Goal: Find specific page/section: Find specific page/section

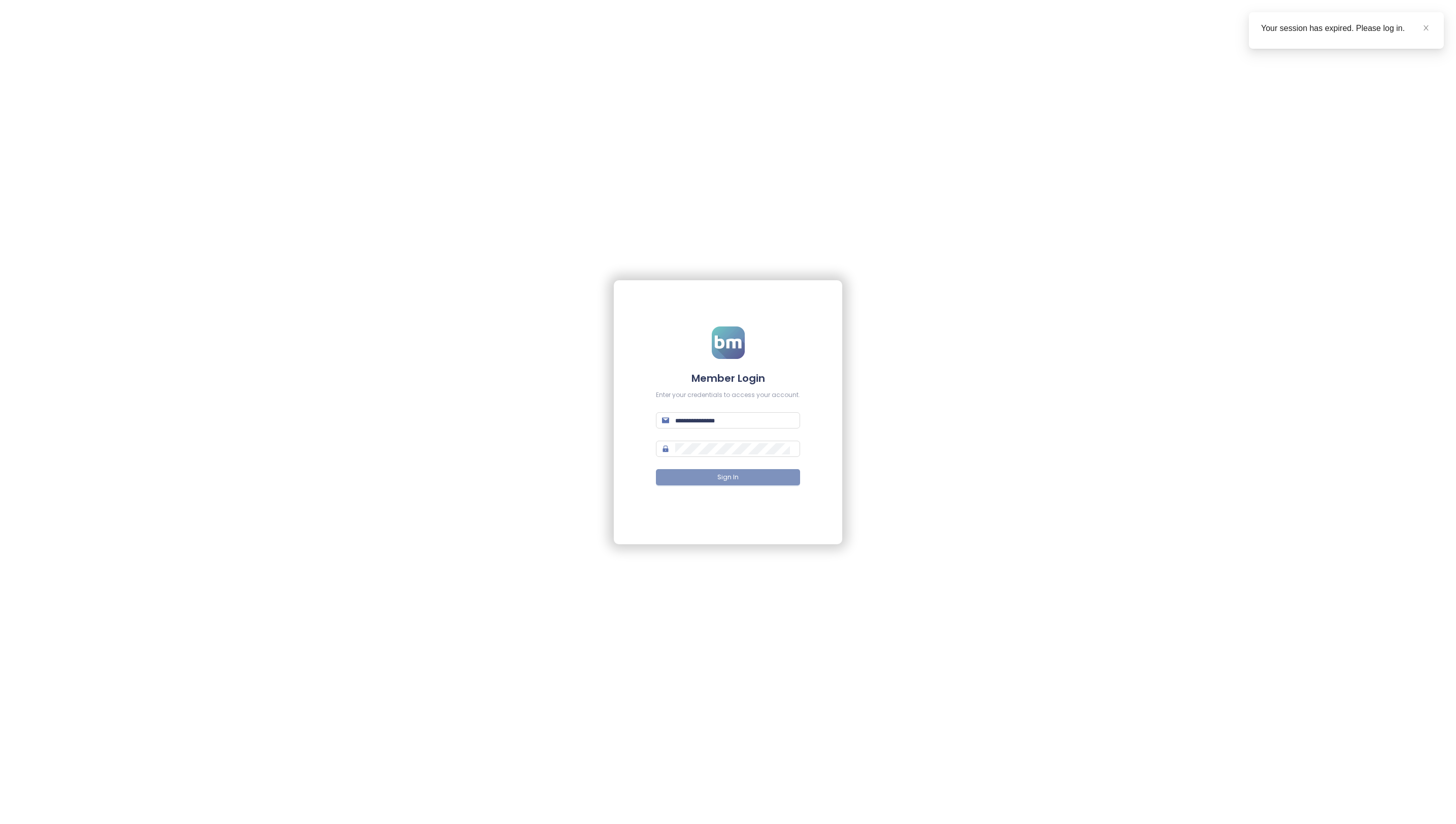
type input "**********"
click at [708, 475] on button "Sign In" at bounding box center [728, 477] width 144 height 16
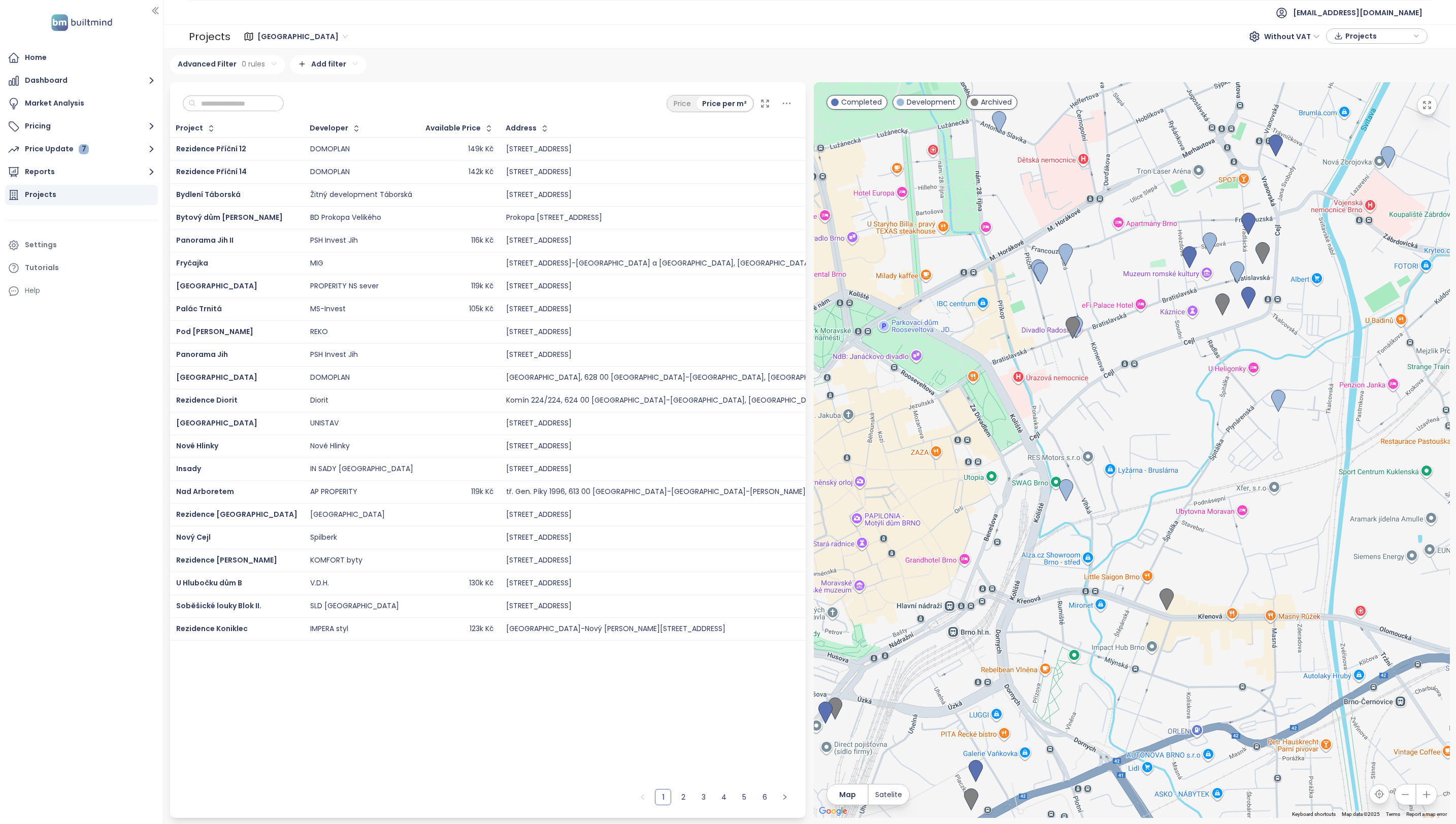
drag, startPoint x: 1113, startPoint y: 463, endPoint x: 1011, endPoint y: 503, distance: 109.6
click at [1011, 503] on div at bounding box center [1131, 450] width 636 height 735
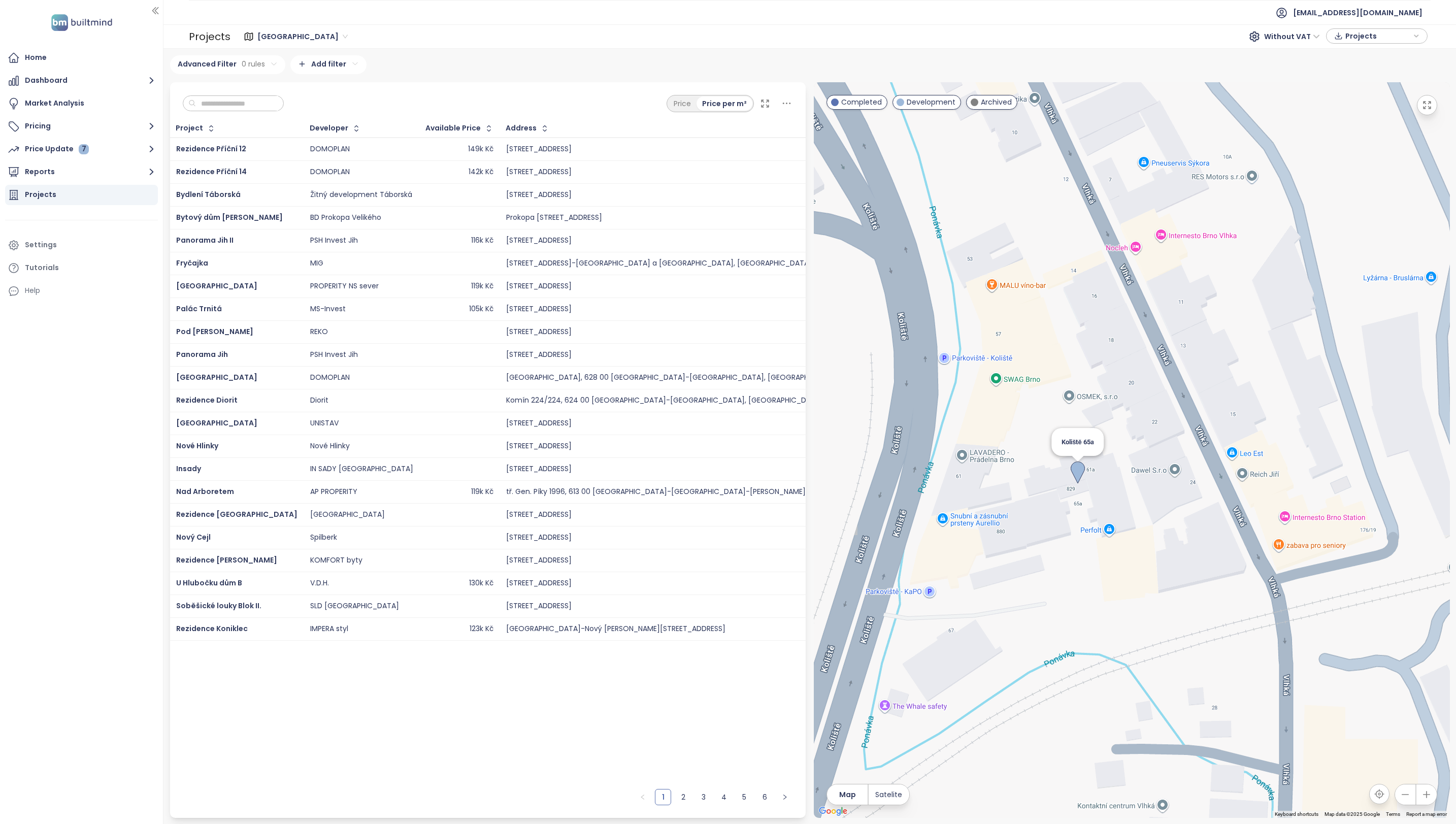
click at [1080, 467] on img at bounding box center [1078, 472] width 14 height 22
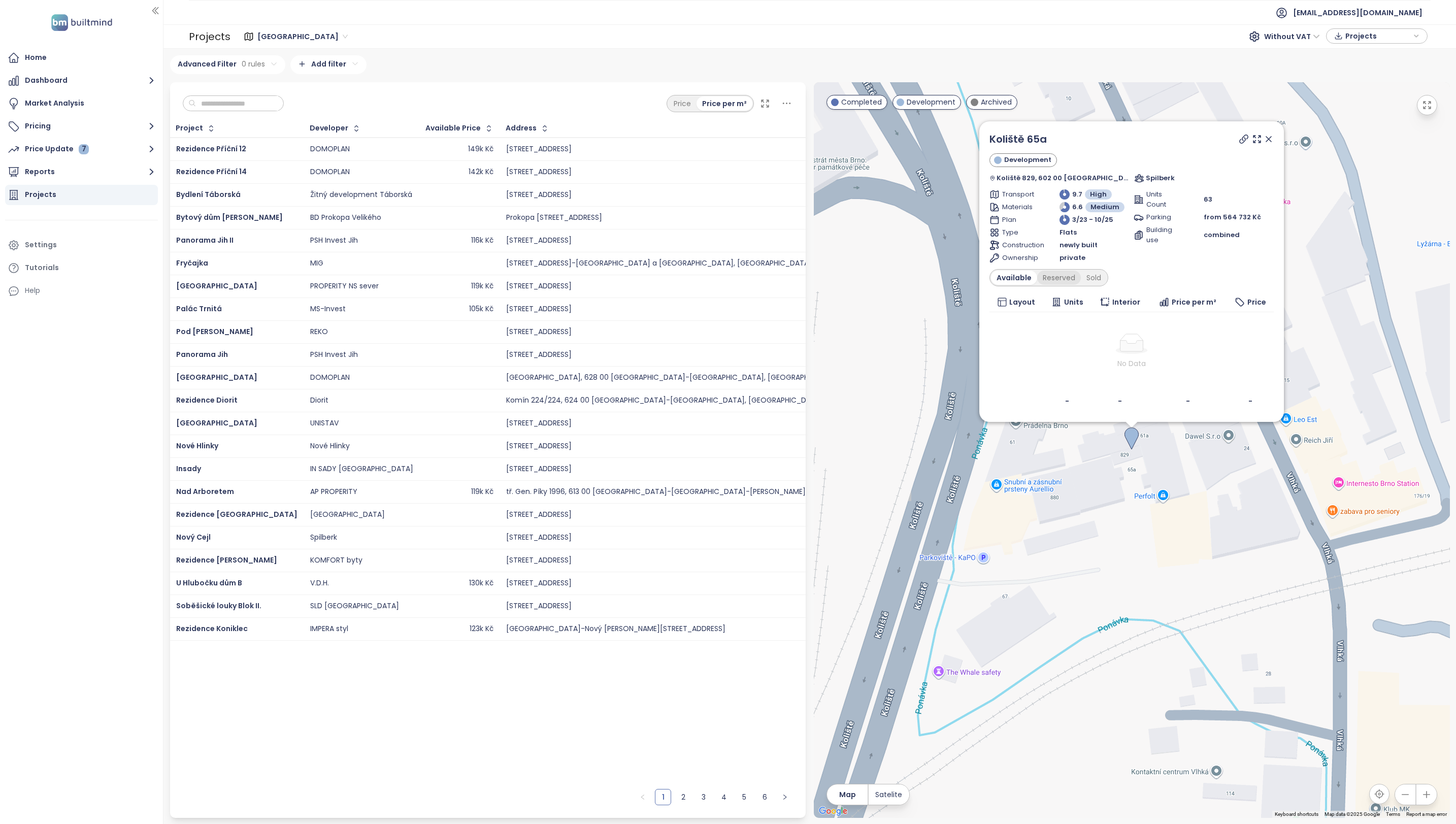
click at [1053, 276] on div "Reserved" at bounding box center [1059, 278] width 44 height 14
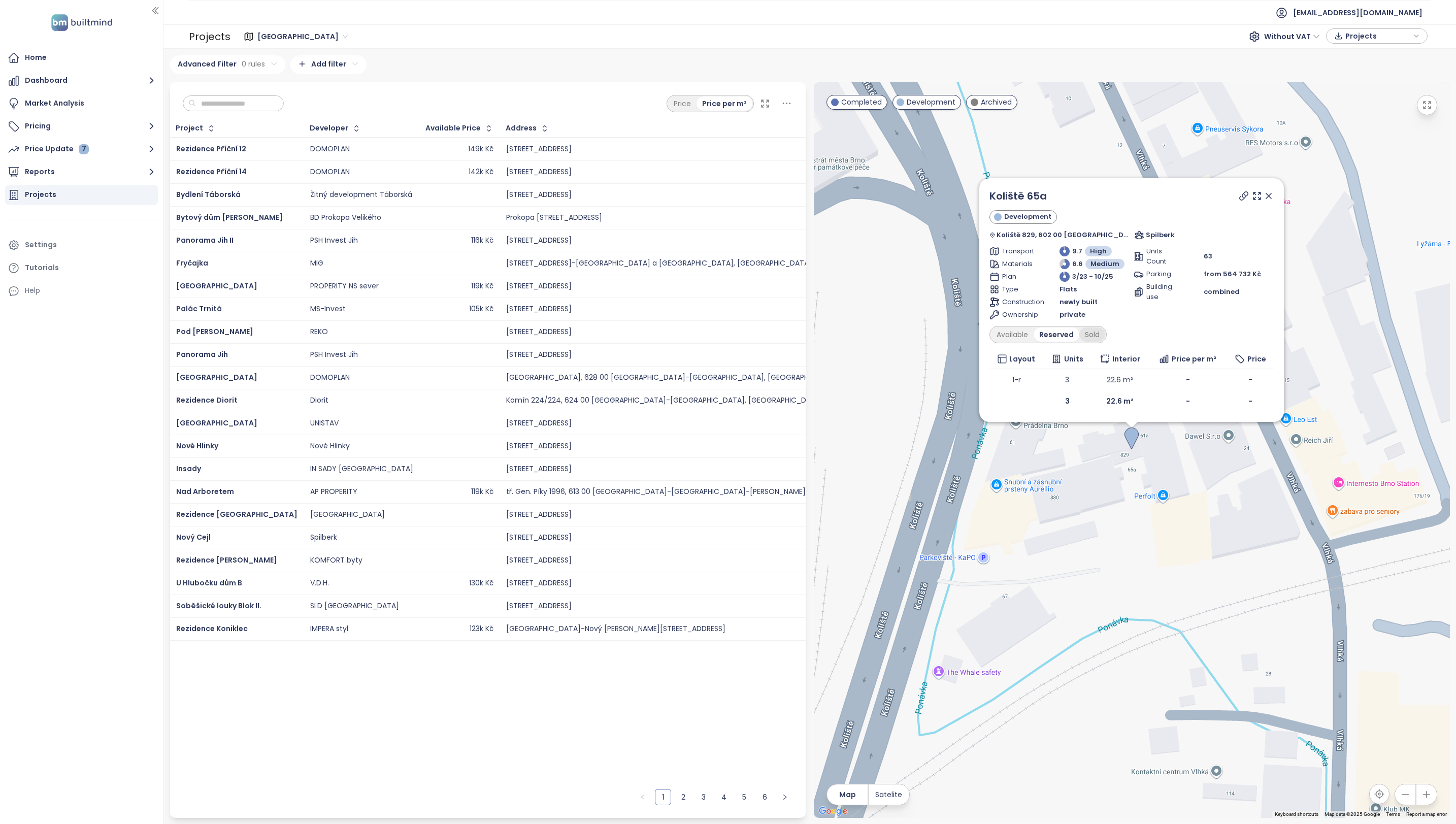
click at [1097, 329] on div "Sold" at bounding box center [1092, 334] width 26 height 14
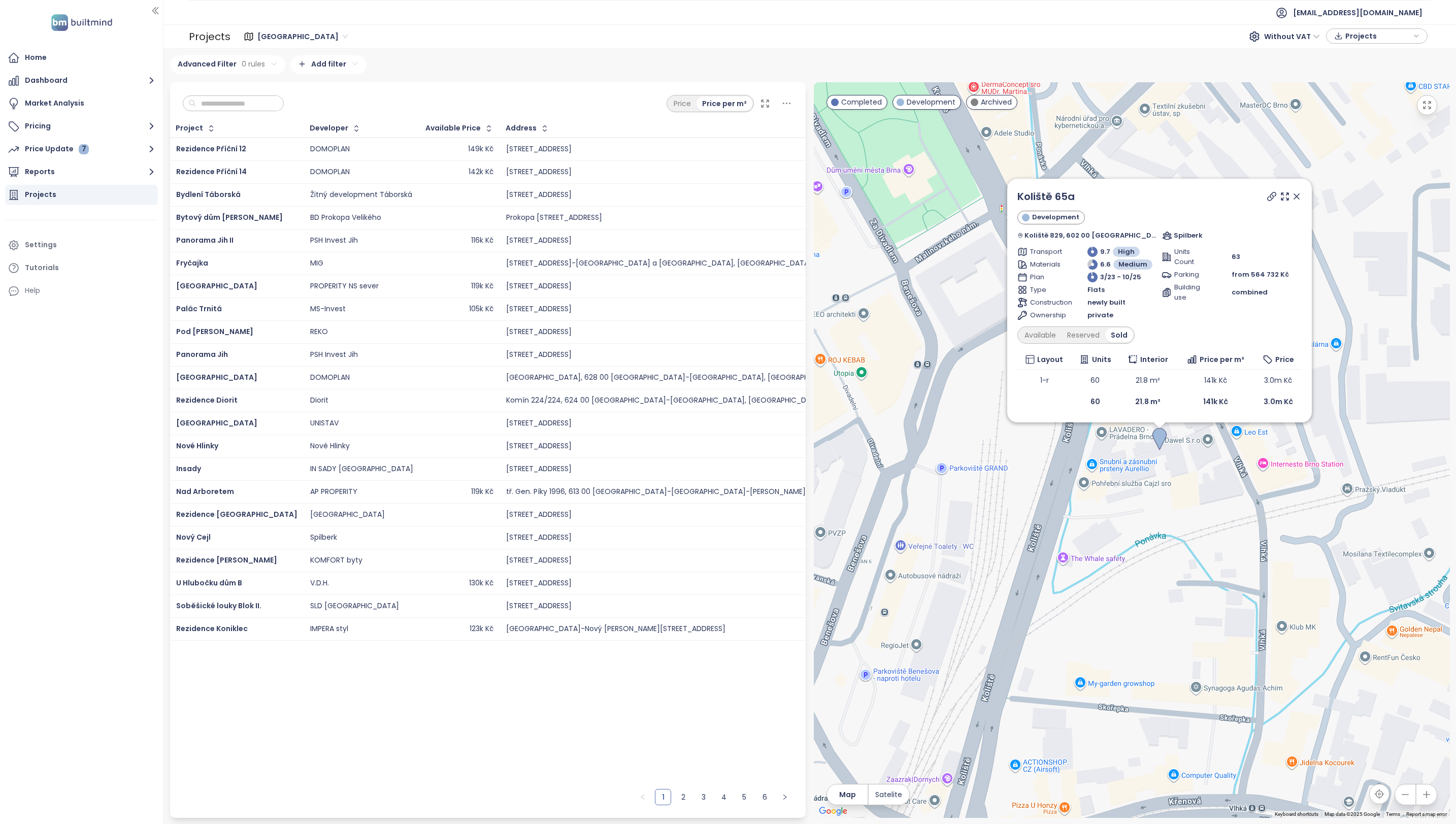
click at [1299, 199] on icon at bounding box center [1296, 196] width 5 height 5
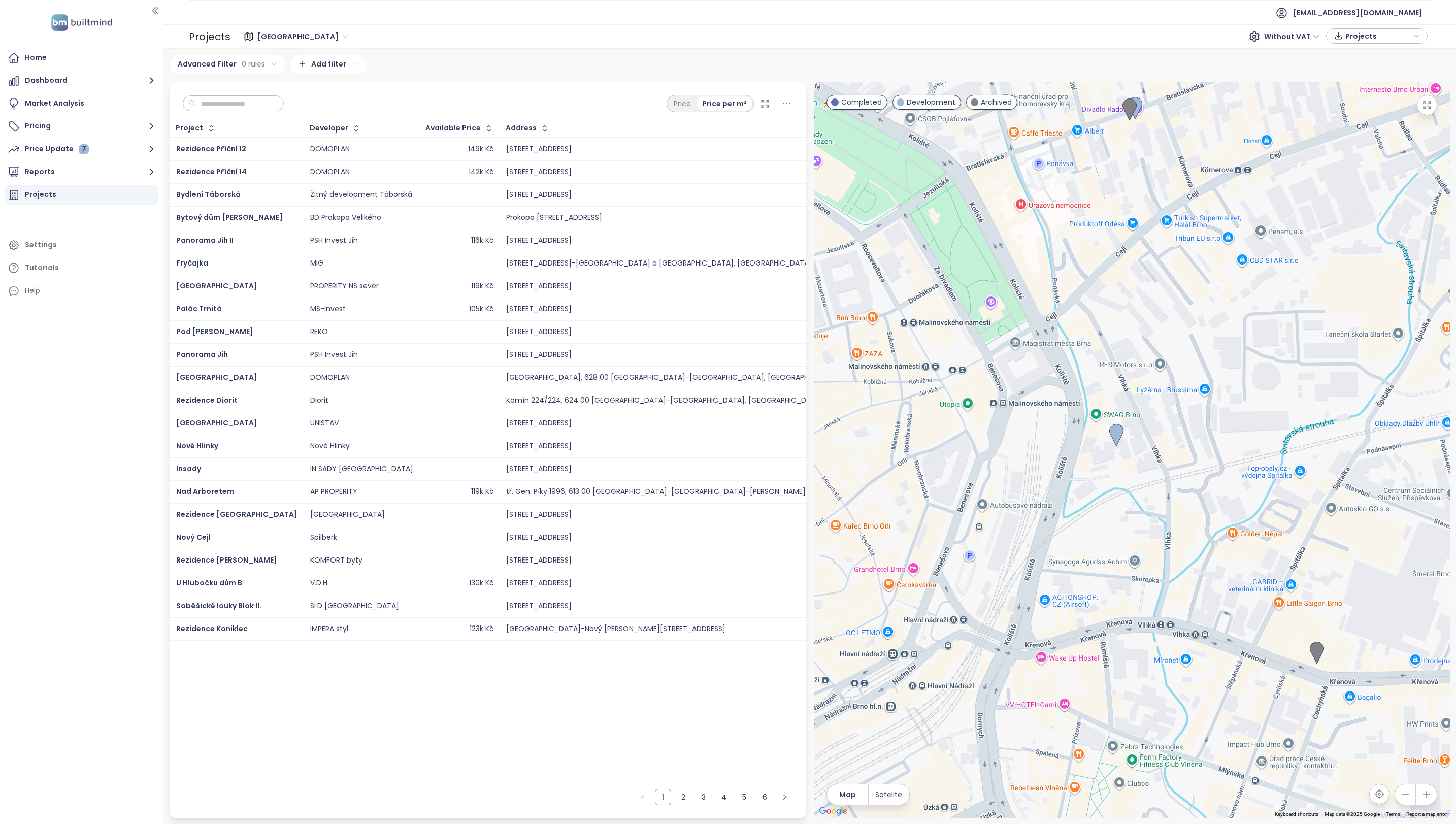
drag, startPoint x: 1113, startPoint y: 306, endPoint x: 1103, endPoint y: 353, distance: 48.1
click at [1103, 355] on div at bounding box center [1131, 450] width 636 height 735
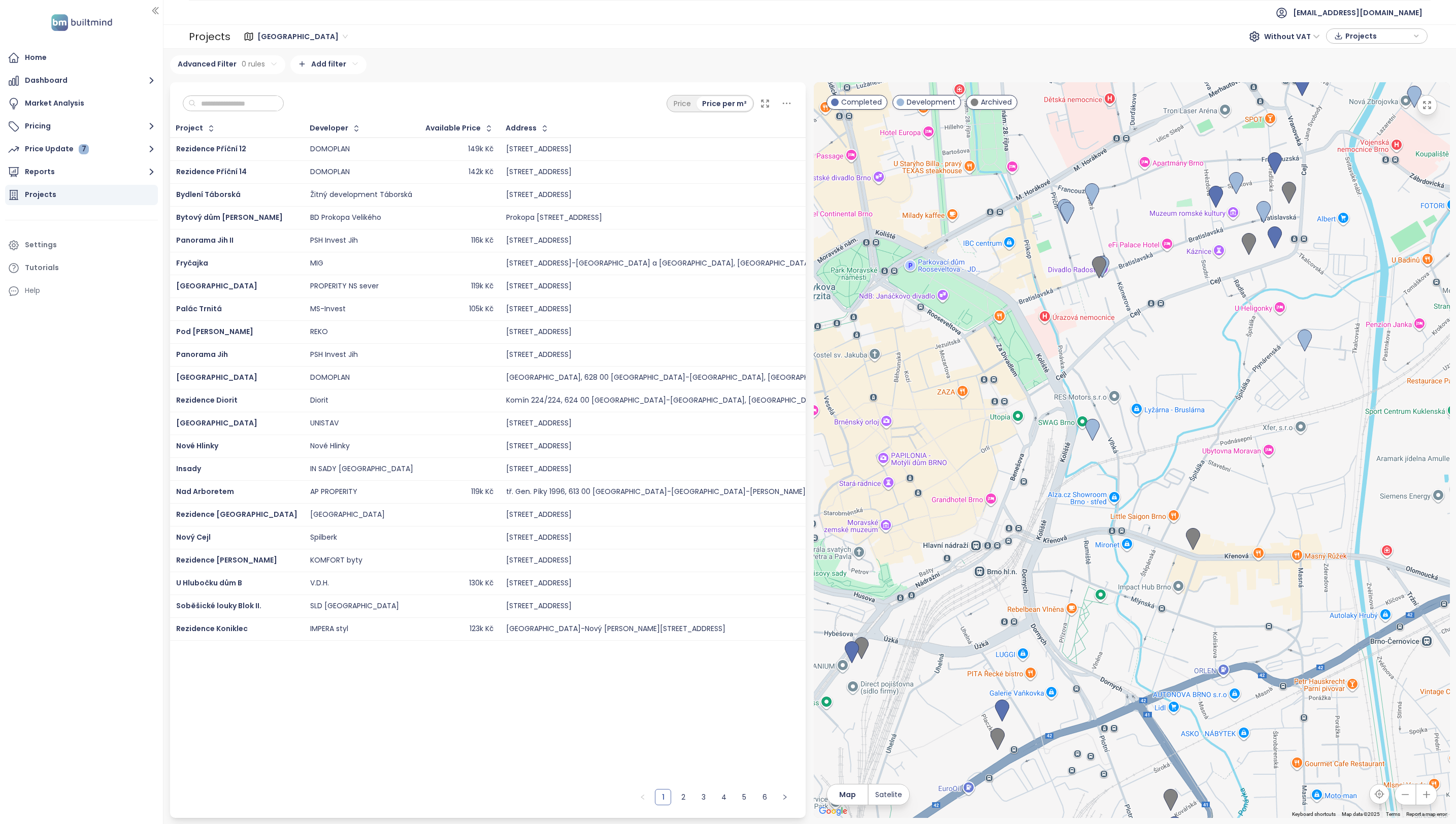
drag, startPoint x: 1106, startPoint y: 283, endPoint x: 1089, endPoint y: 317, distance: 38.0
click at [1089, 317] on div at bounding box center [1131, 450] width 636 height 735
click at [1062, 215] on img at bounding box center [1067, 213] width 14 height 22
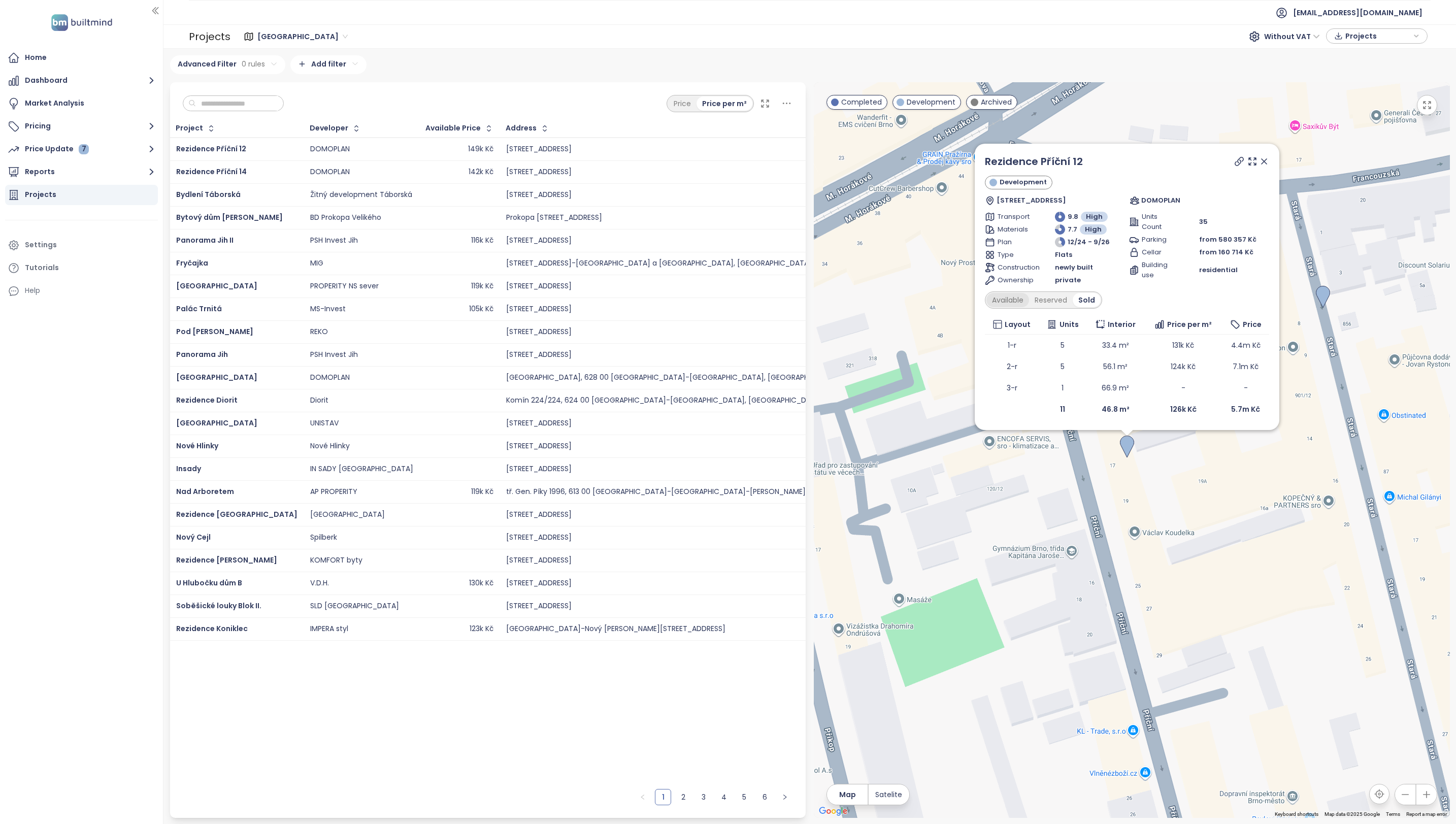
click at [1012, 294] on div "Available" at bounding box center [1007, 300] width 42 height 14
click at [1264, 161] on icon at bounding box center [1264, 161] width 5 height 5
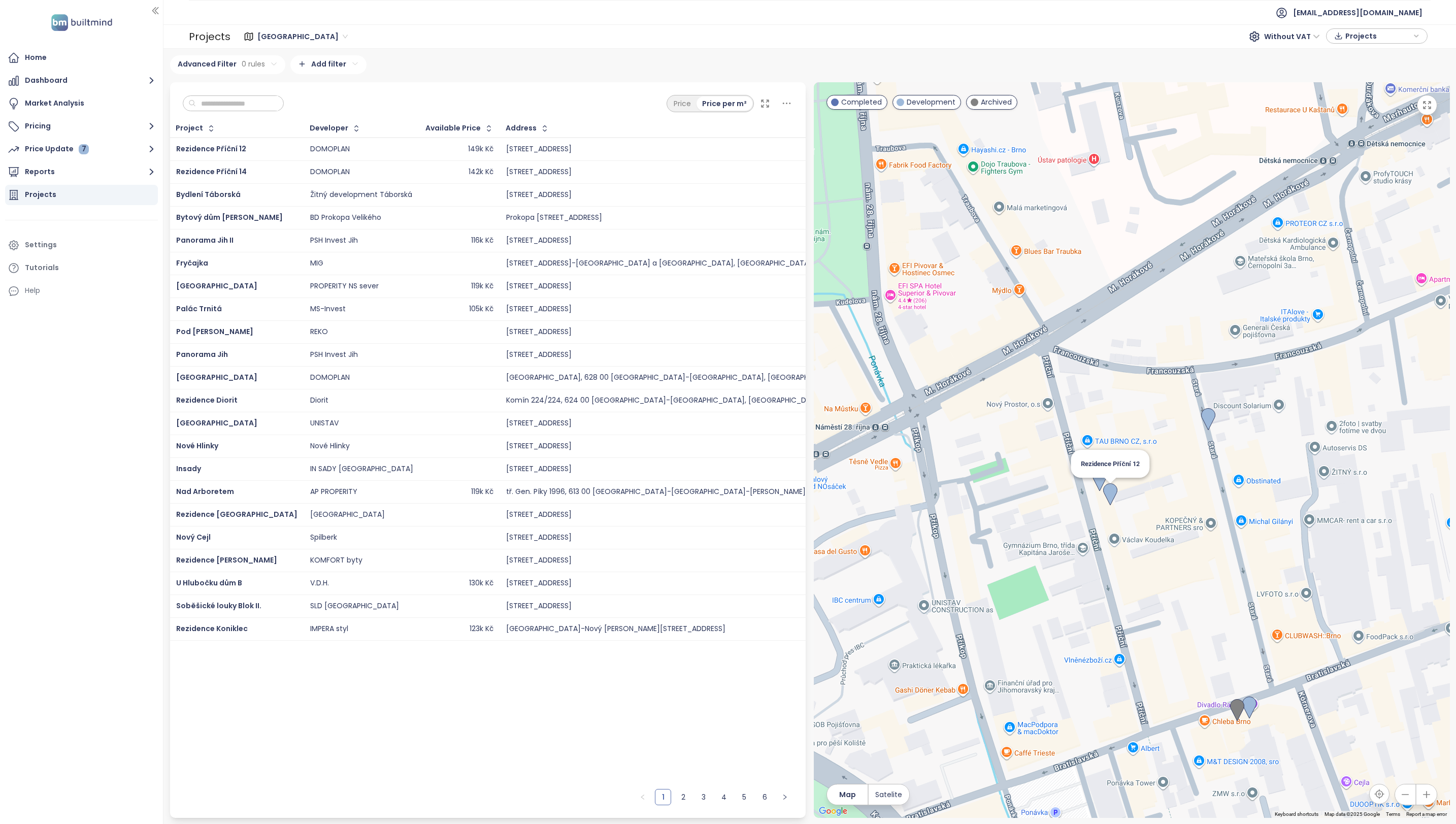
click at [1113, 500] on img at bounding box center [1110, 495] width 14 height 22
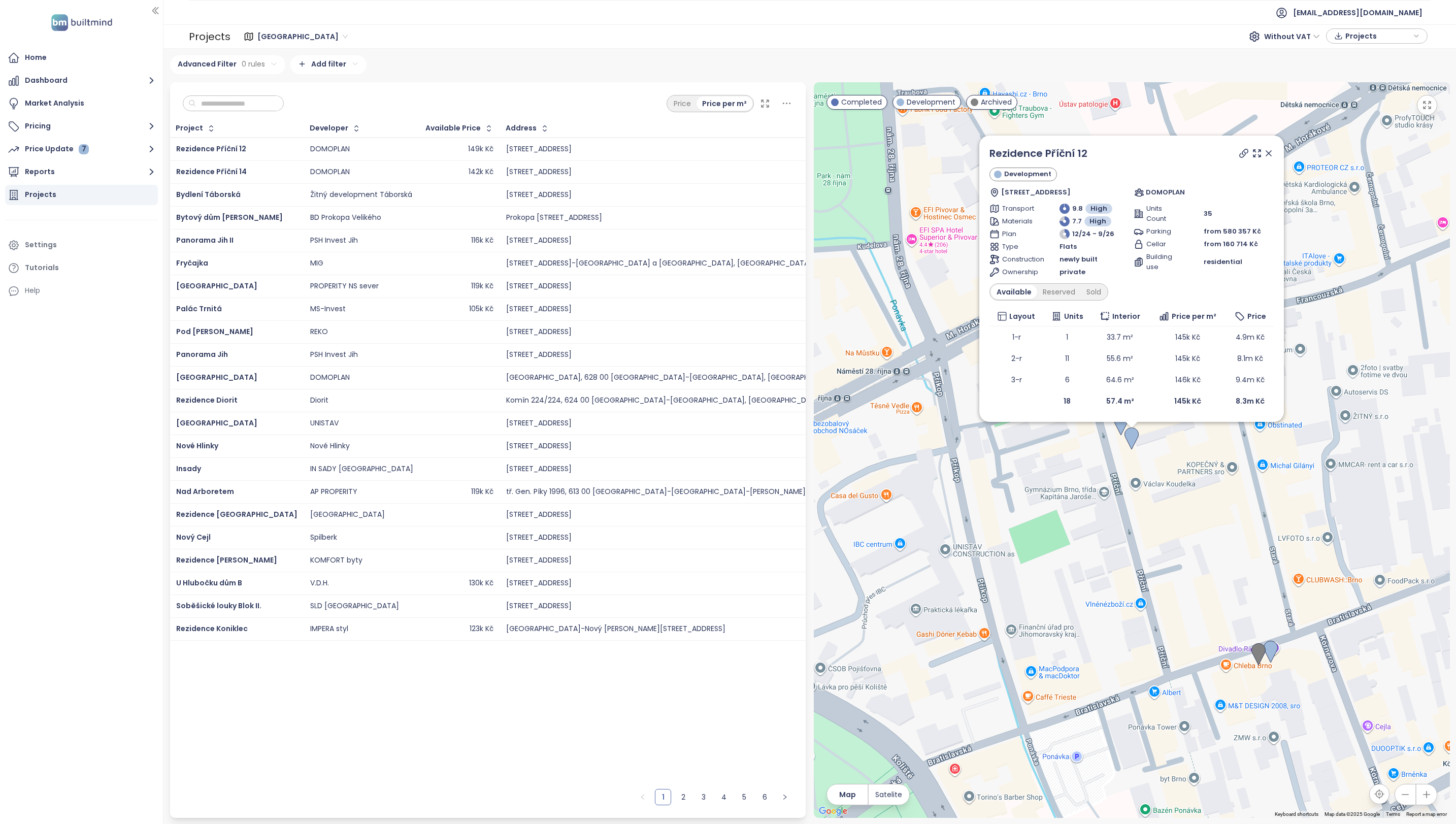
click at [1272, 156] on icon at bounding box center [1269, 153] width 10 height 10
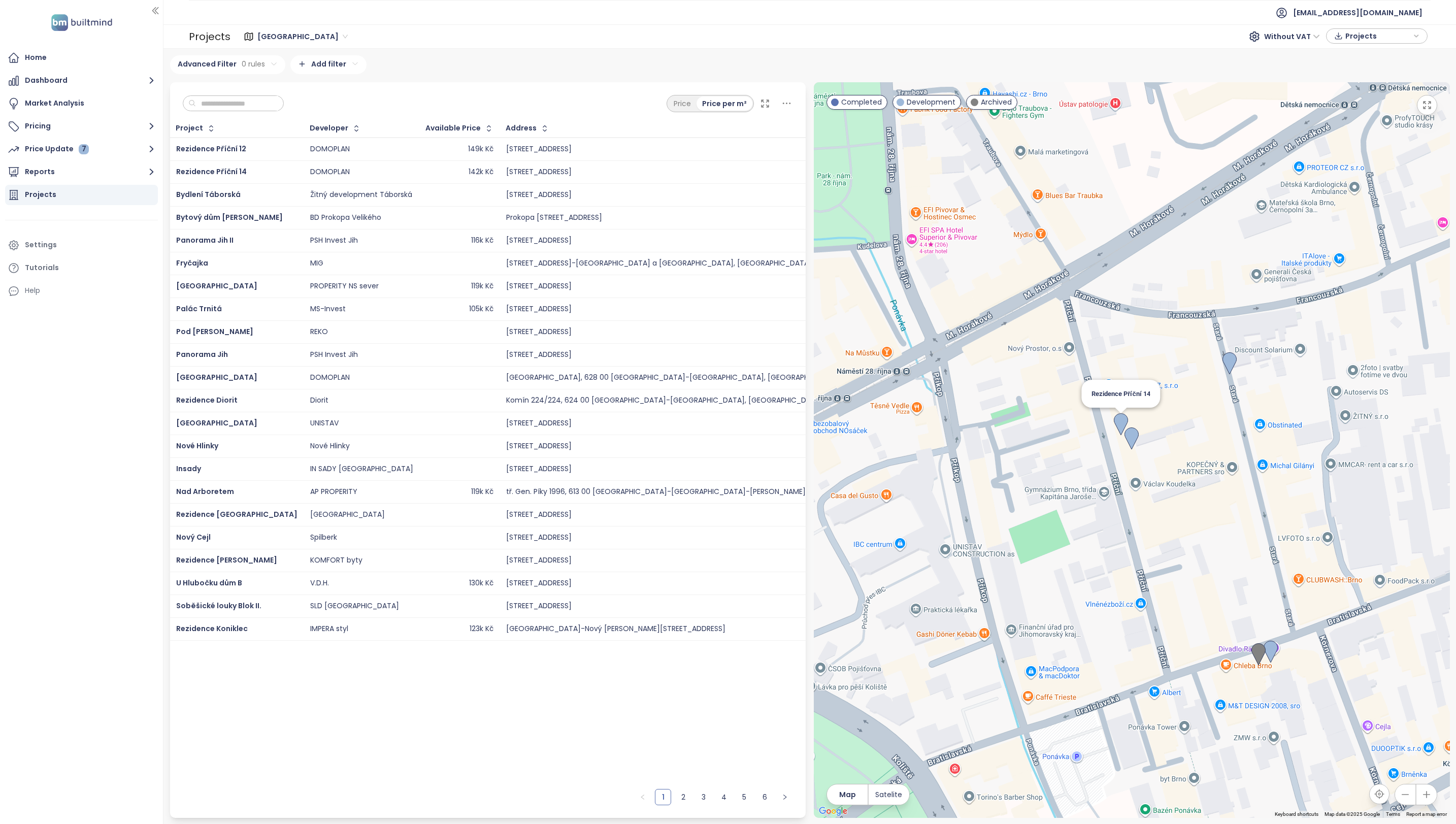
click at [1121, 424] on img at bounding box center [1121, 424] width 14 height 22
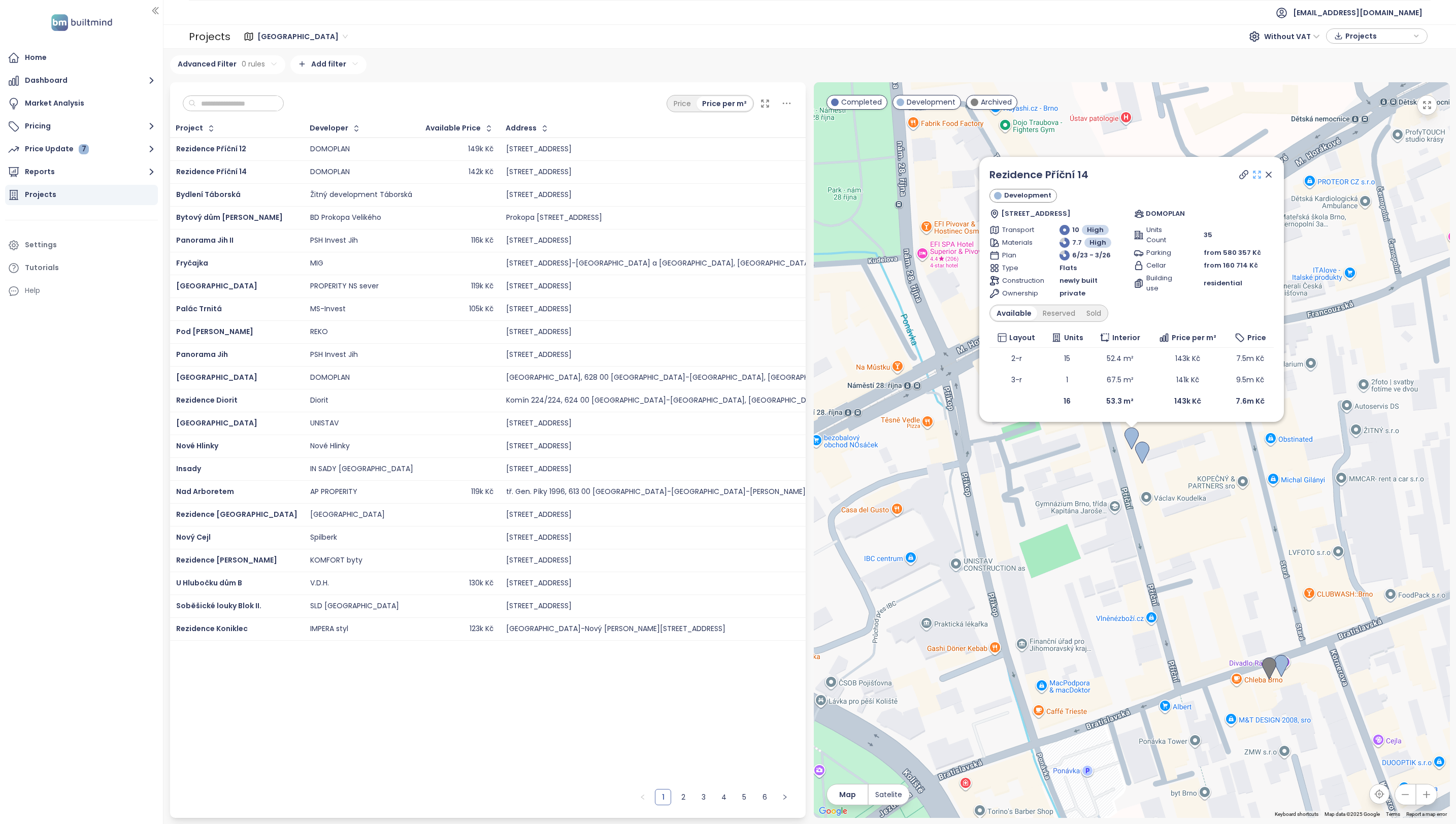
click at [1261, 171] on icon at bounding box center [1257, 174] width 10 height 10
click at [1269, 171] on icon at bounding box center [1269, 174] width 10 height 10
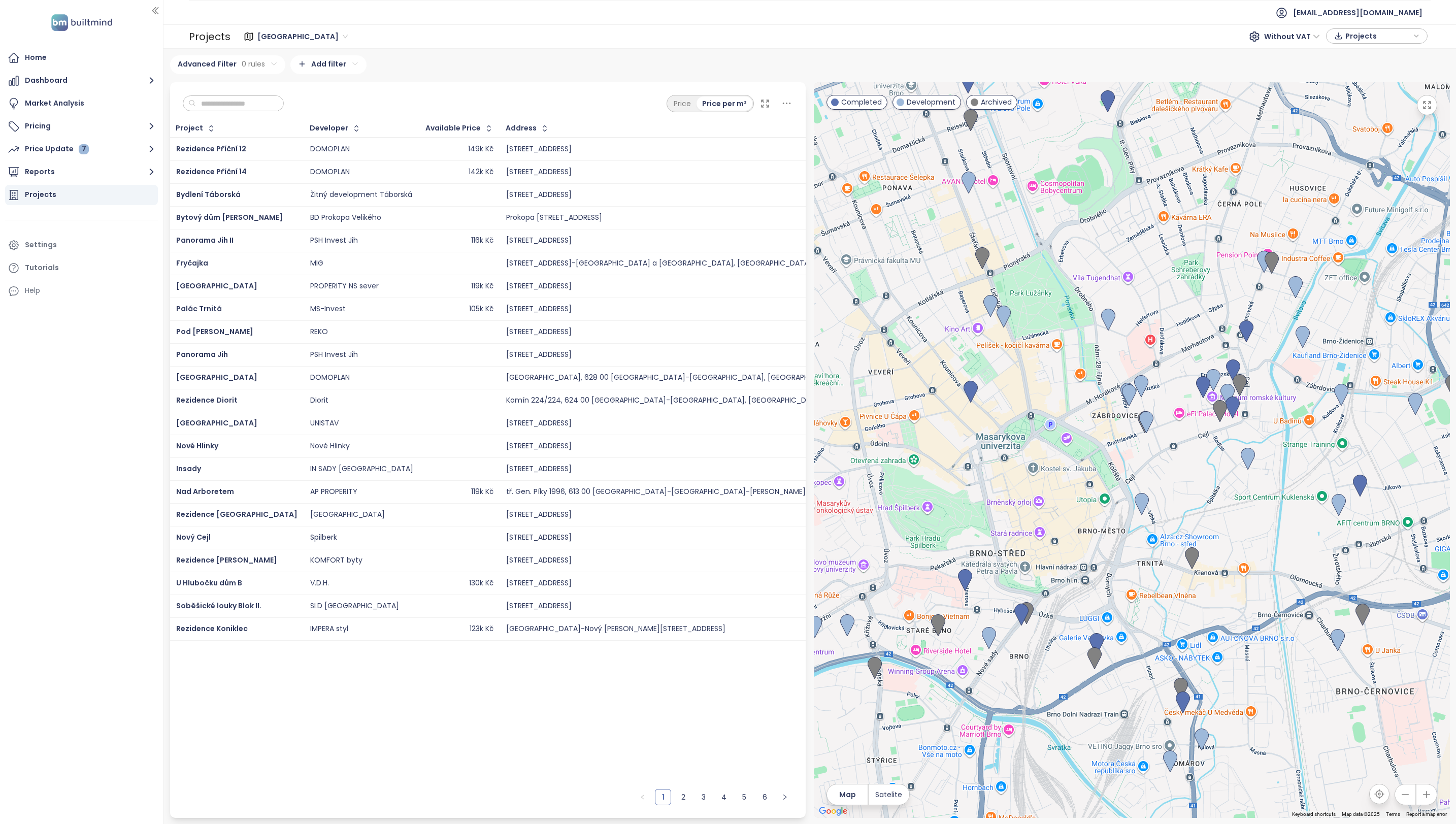
drag, startPoint x: 1139, startPoint y: 531, endPoint x: 1106, endPoint y: 472, distance: 67.6
click at [1107, 472] on div at bounding box center [1131, 450] width 636 height 735
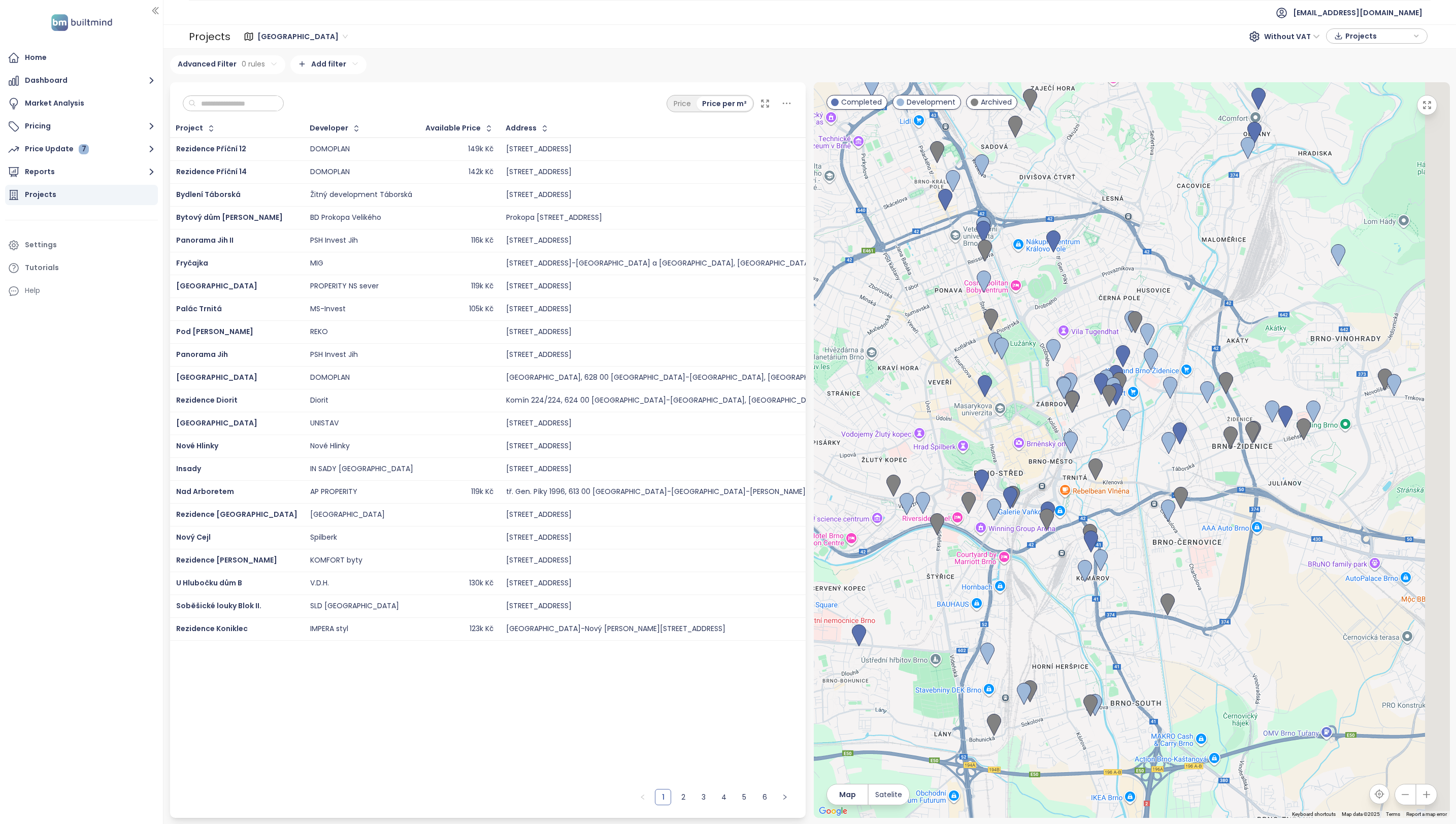
drag, startPoint x: 1162, startPoint y: 475, endPoint x: 1104, endPoint y: 443, distance: 66.2
click at [1104, 443] on div at bounding box center [1131, 450] width 636 height 735
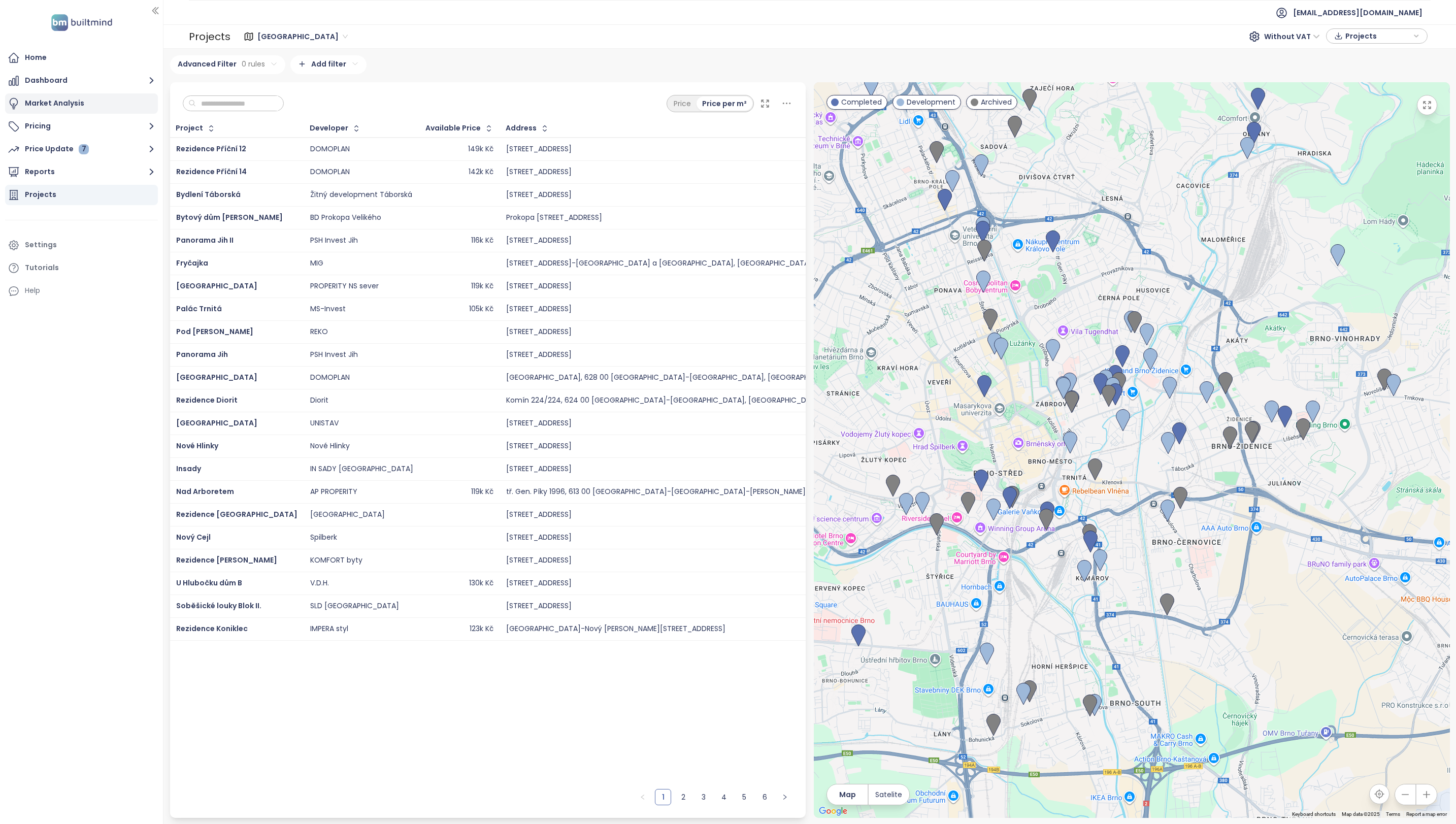
click at [70, 95] on div "Market Analysis" at bounding box center [81, 103] width 153 height 20
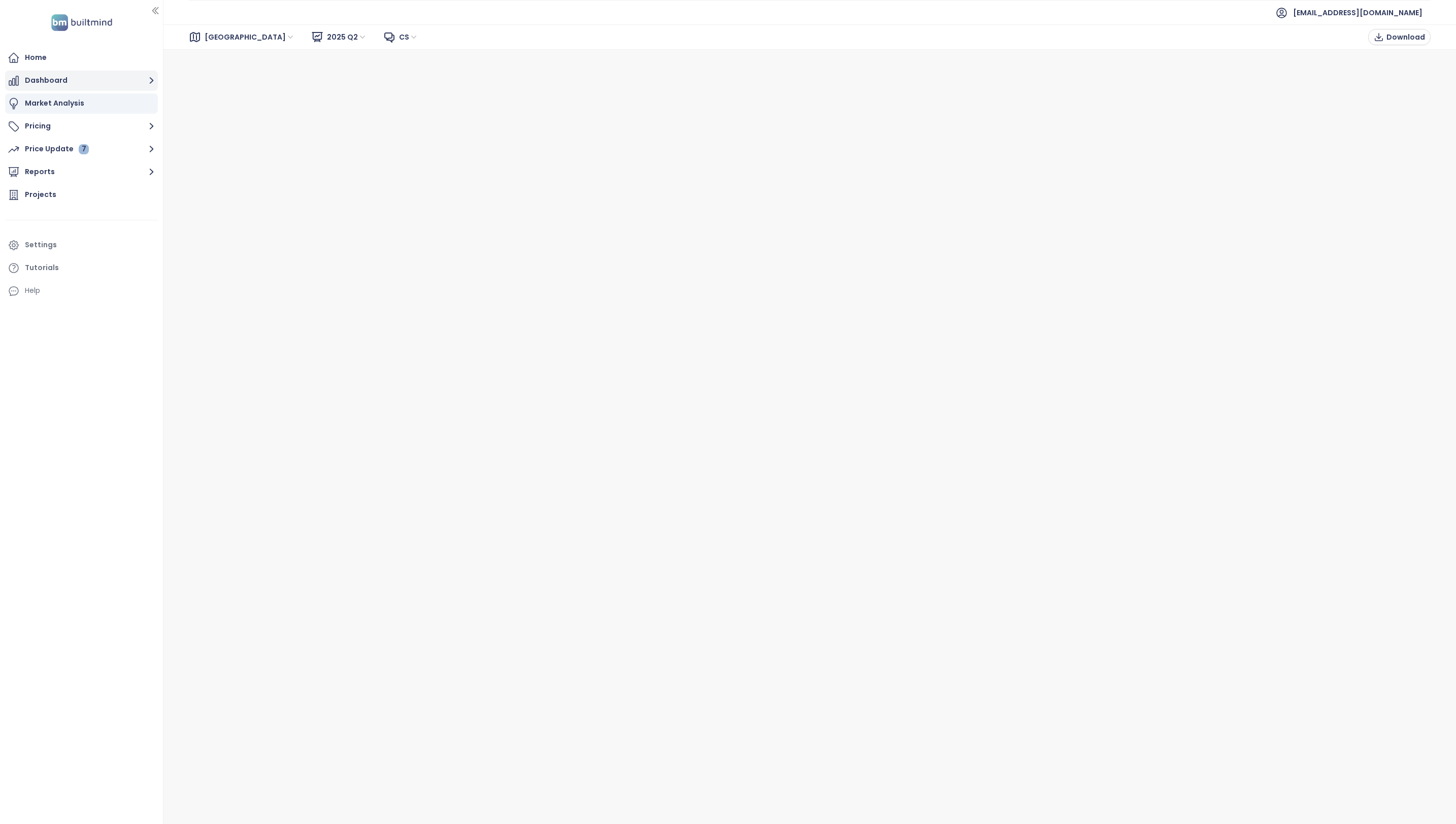
click at [151, 82] on icon "button" at bounding box center [152, 81] width 4 height 6
click at [151, 82] on icon "button" at bounding box center [152, 81] width 6 height 4
click at [144, 195] on div "Projects" at bounding box center [81, 195] width 153 height 20
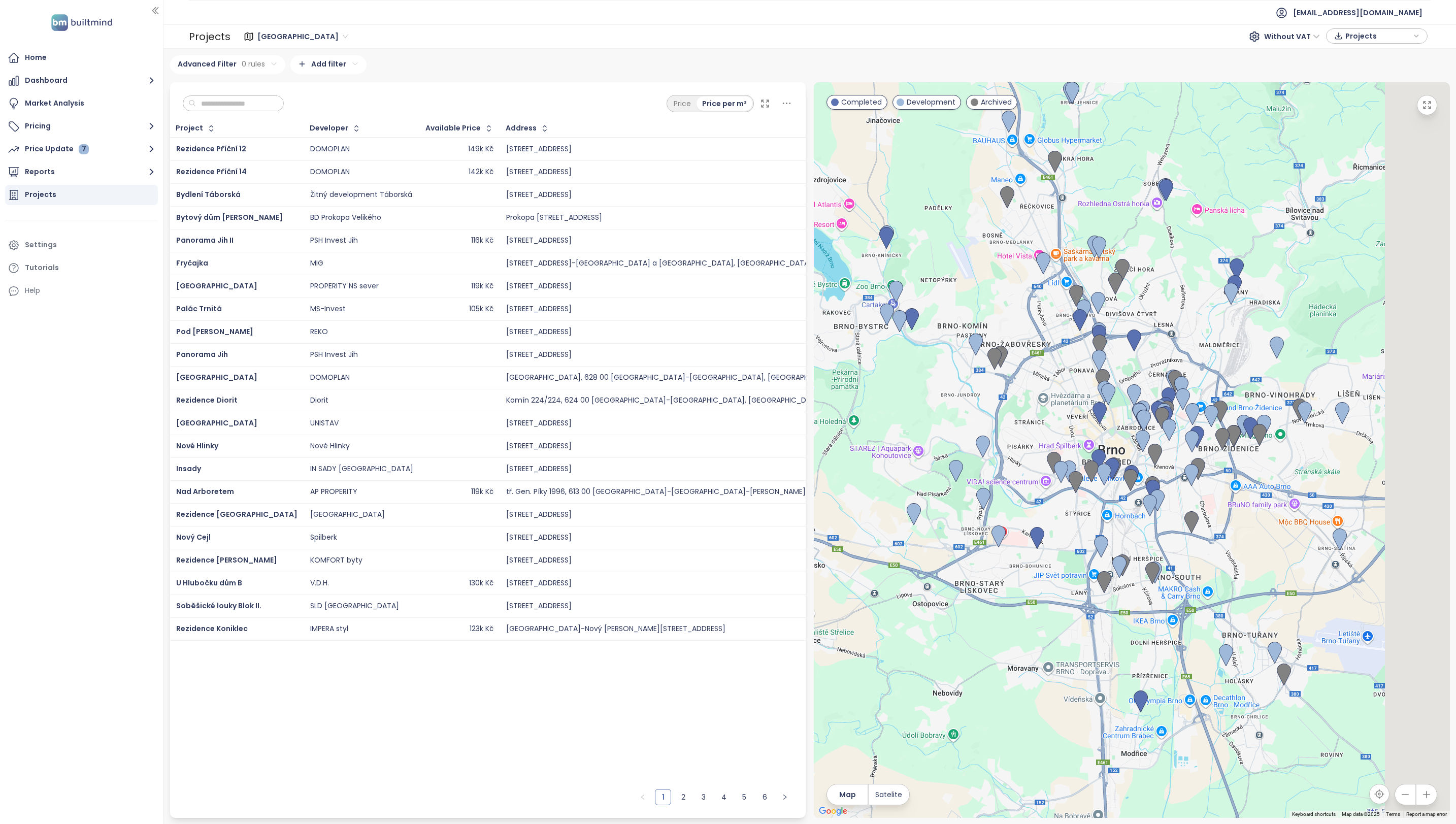
drag, startPoint x: 1245, startPoint y: 589, endPoint x: 1112, endPoint y: 526, distance: 147.2
click at [1114, 529] on div at bounding box center [1131, 450] width 636 height 735
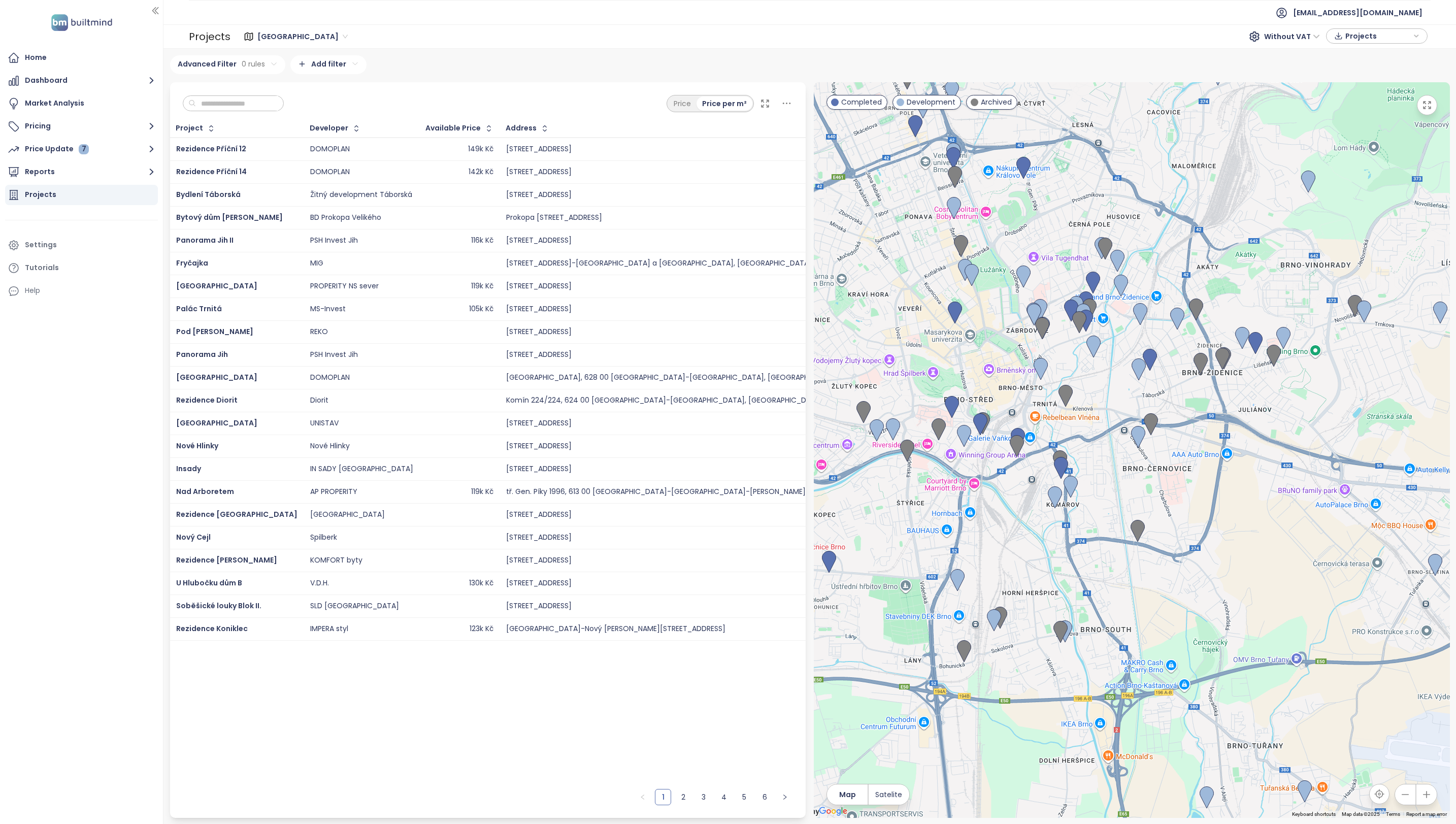
drag, startPoint x: 1106, startPoint y: 447, endPoint x: 1104, endPoint y: 491, distance: 44.0
click at [1104, 491] on div at bounding box center [1131, 450] width 636 height 735
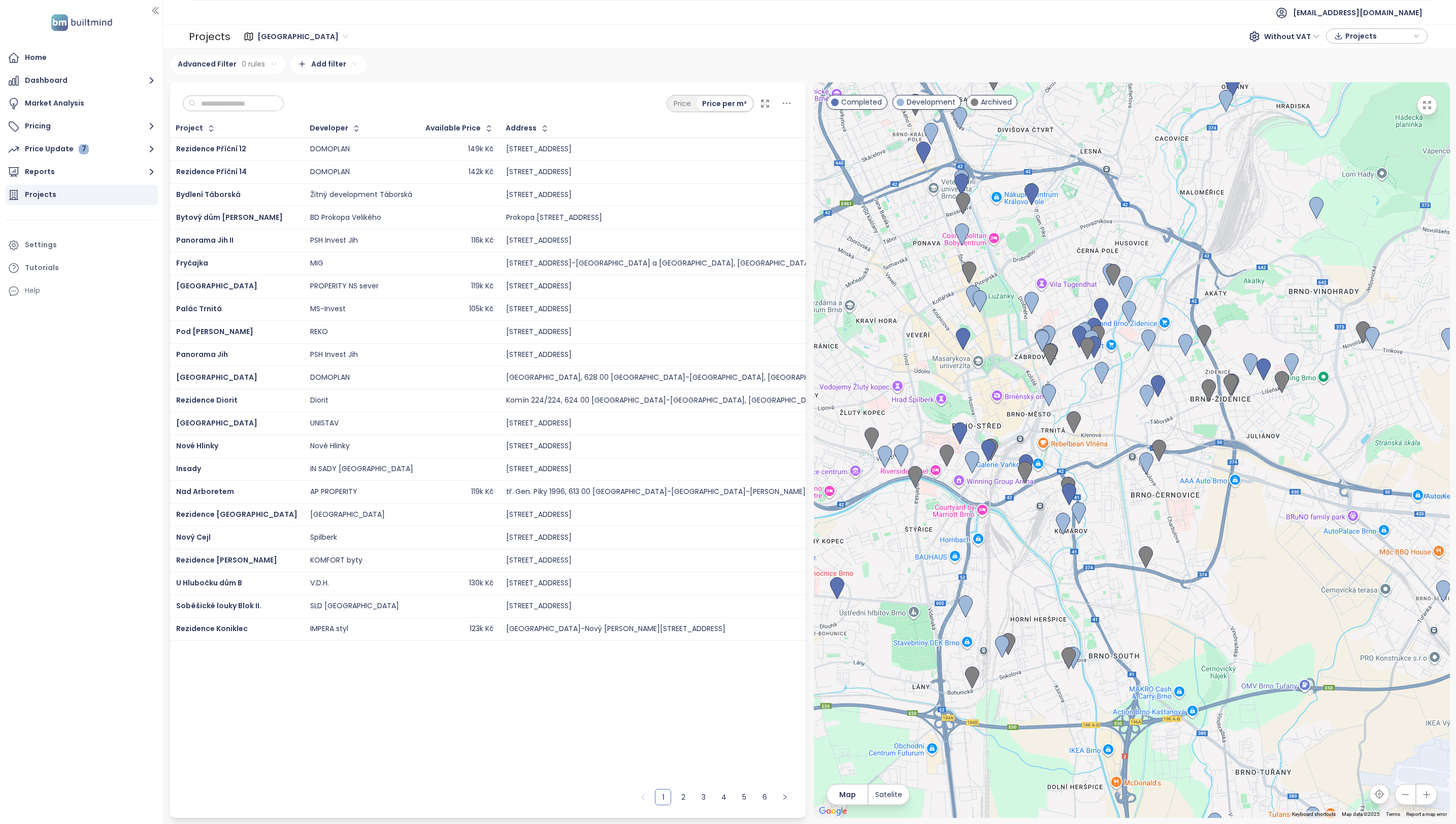
drag, startPoint x: 1098, startPoint y: 448, endPoint x: 1108, endPoint y: 469, distance: 23.3
click at [1108, 469] on div at bounding box center [1131, 450] width 636 height 735
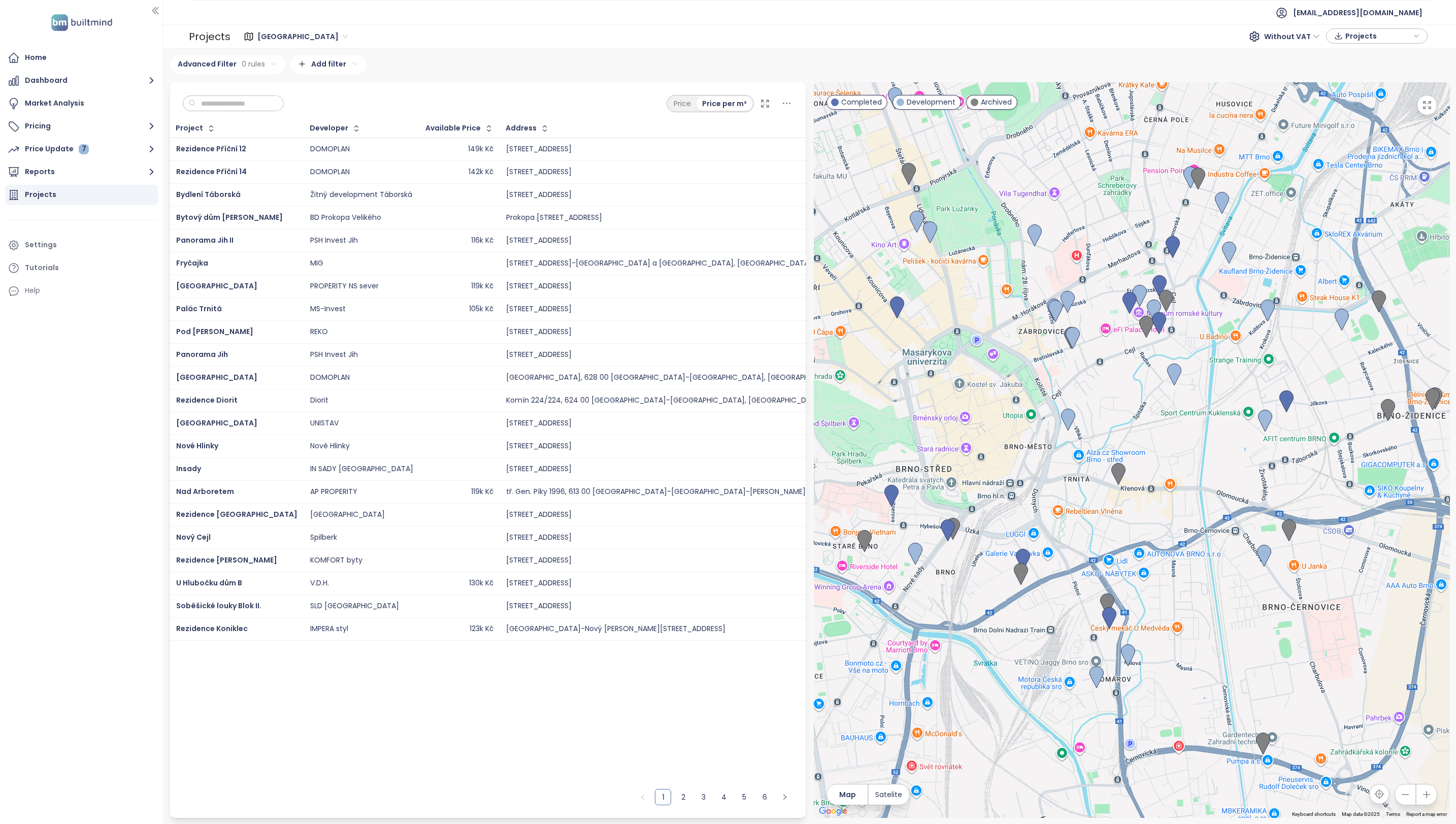
drag, startPoint x: 967, startPoint y: 405, endPoint x: 1019, endPoint y: 451, distance: 69.4
click at [1019, 451] on div at bounding box center [1131, 450] width 636 height 735
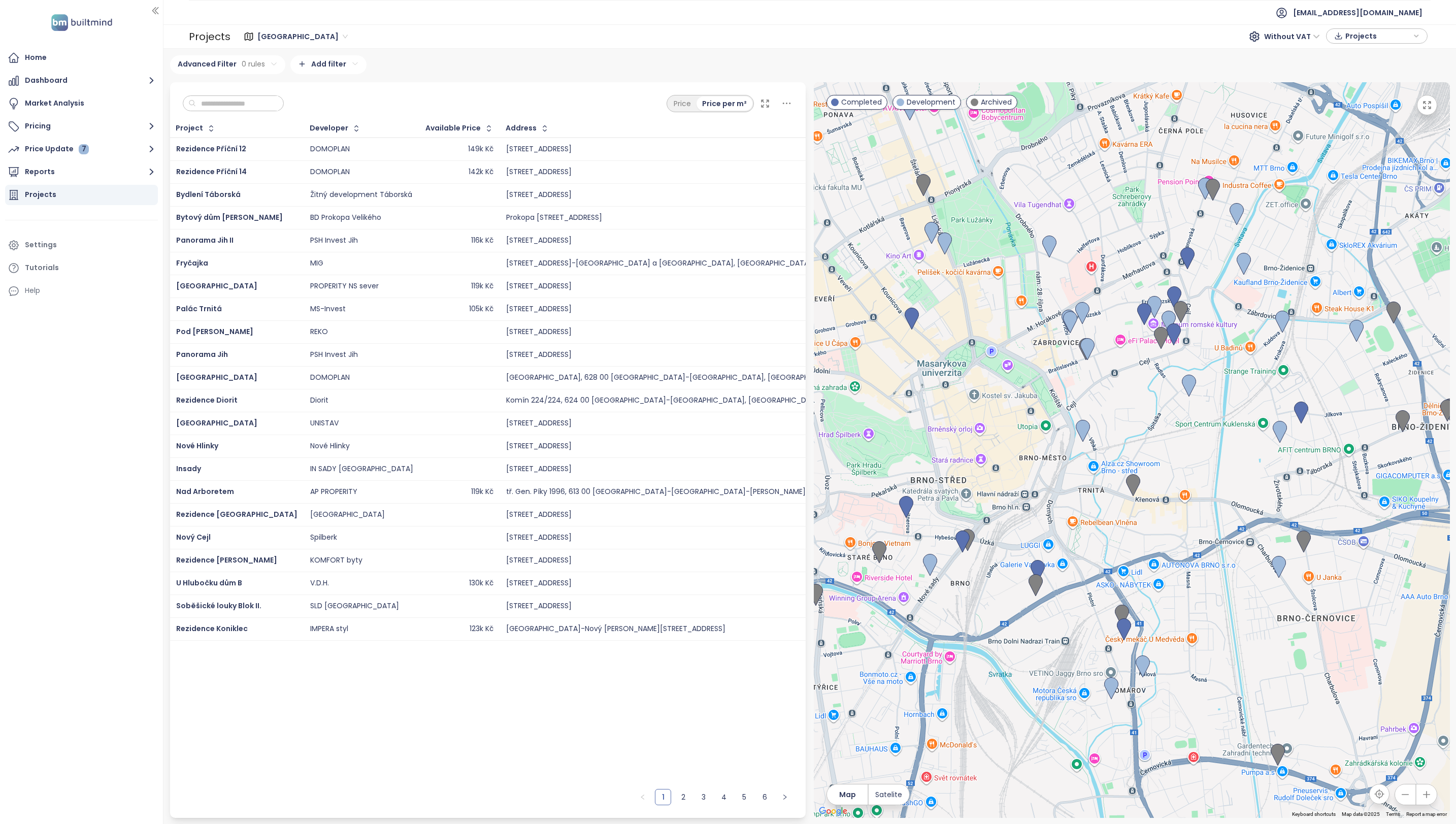
click at [786, 103] on icon at bounding box center [787, 104] width 13 height 13
click at [518, 68] on div "Advanced Filter 0 rules Add filter" at bounding box center [810, 65] width 1280 height 19
click at [60, 172] on button "Reports" at bounding box center [81, 172] width 153 height 20
click at [152, 172] on icon "button" at bounding box center [152, 172] width 6 height 4
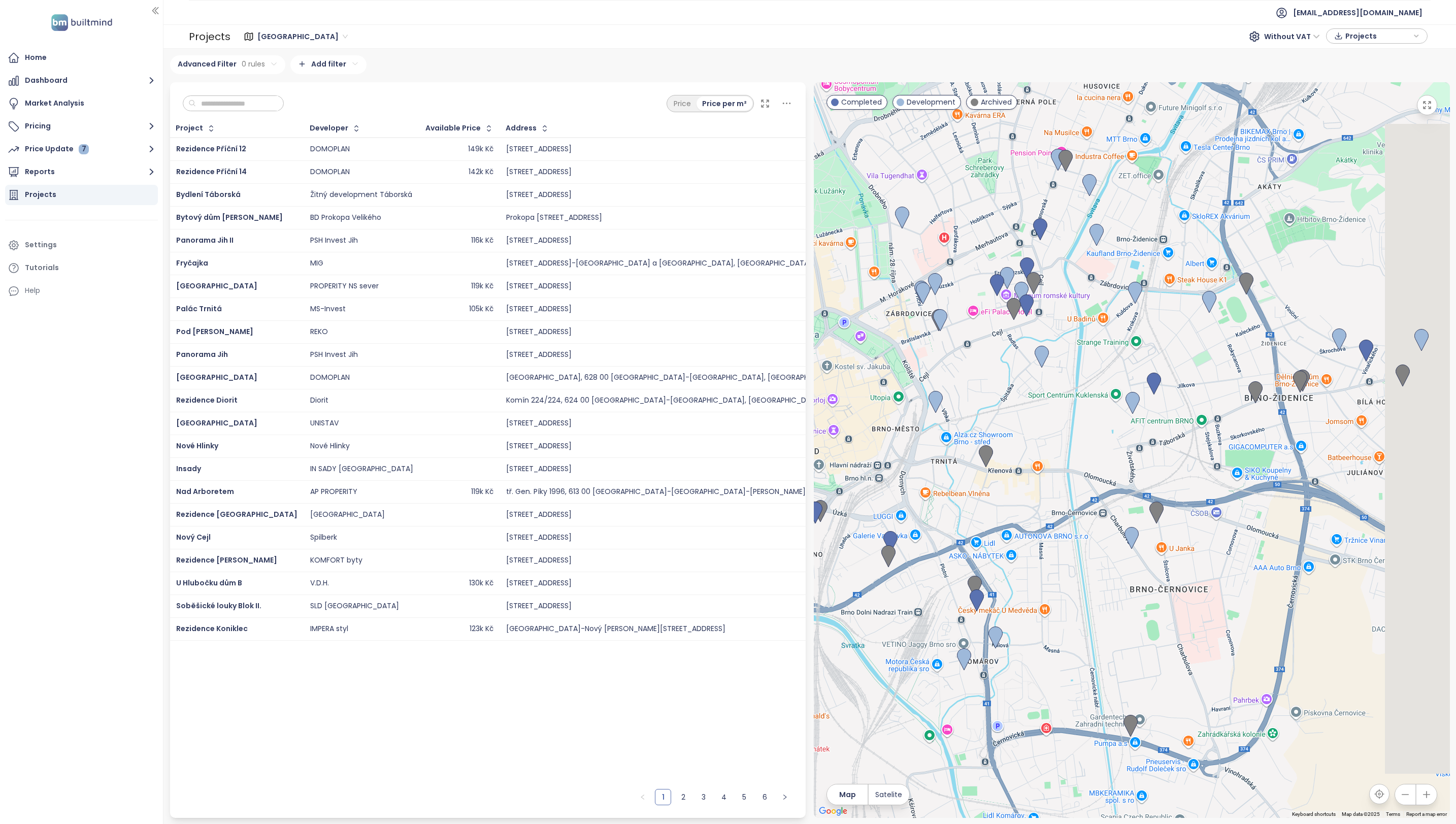
drag, startPoint x: 1171, startPoint y: 476, endPoint x: 1022, endPoint y: 447, distance: 151.8
click at [1022, 447] on div at bounding box center [1131, 450] width 636 height 735
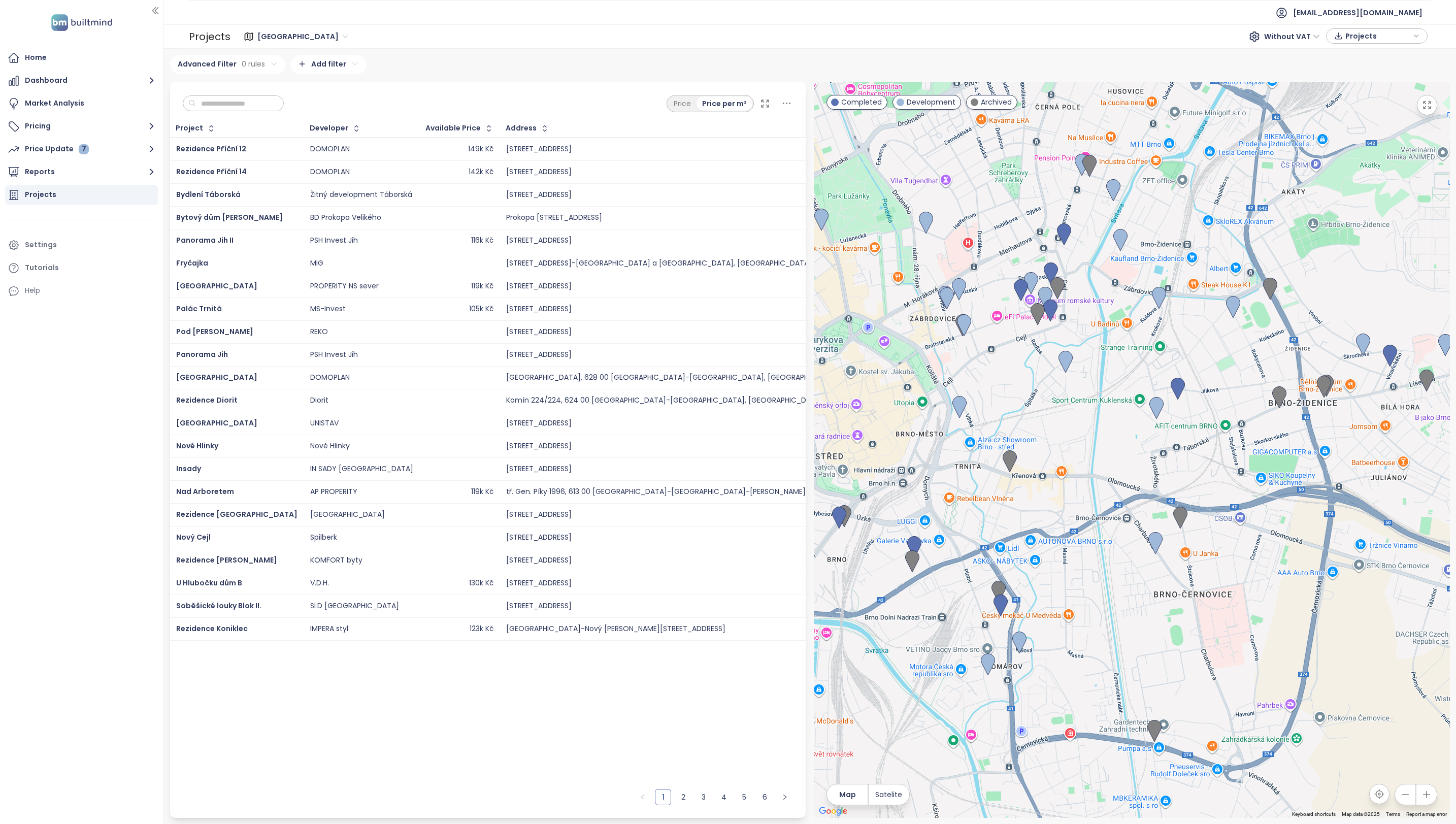
click at [1148, 453] on div at bounding box center [1131, 450] width 636 height 735
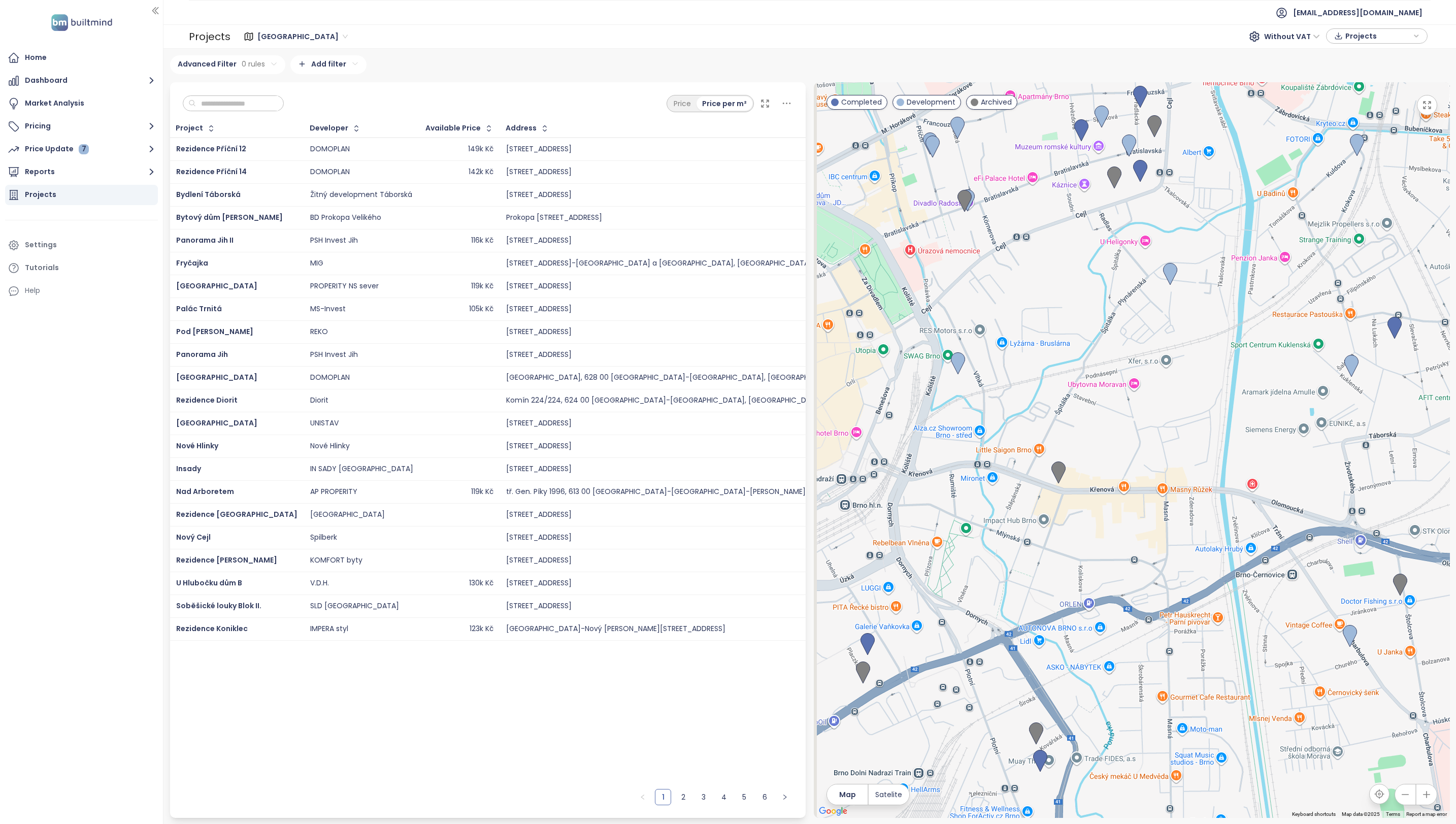
drag, startPoint x: 943, startPoint y: 515, endPoint x: 1065, endPoint y: 463, distance: 132.6
click at [1065, 463] on div at bounding box center [1131, 450] width 636 height 735
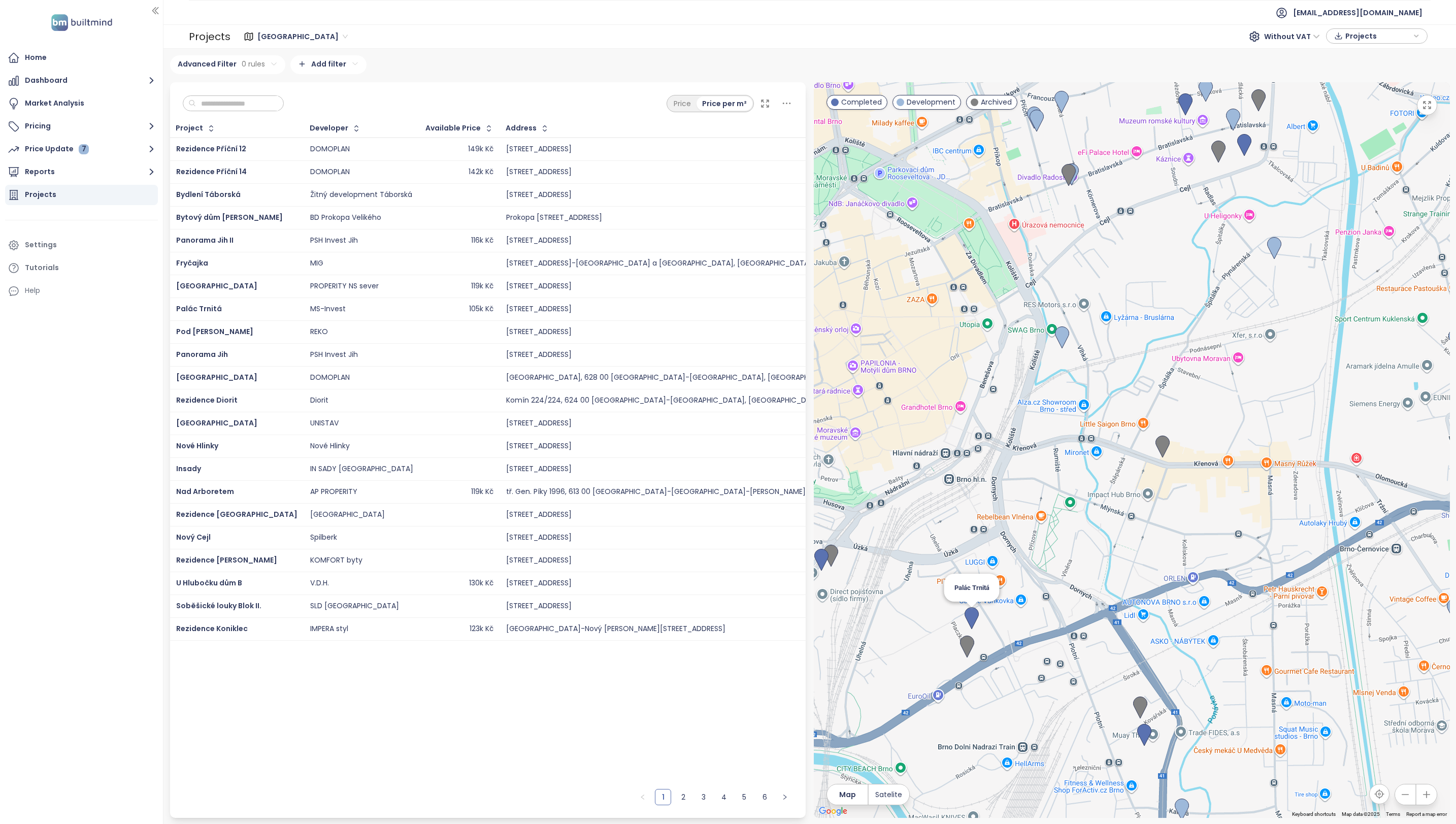
click at [973, 617] on img at bounding box center [972, 618] width 14 height 22
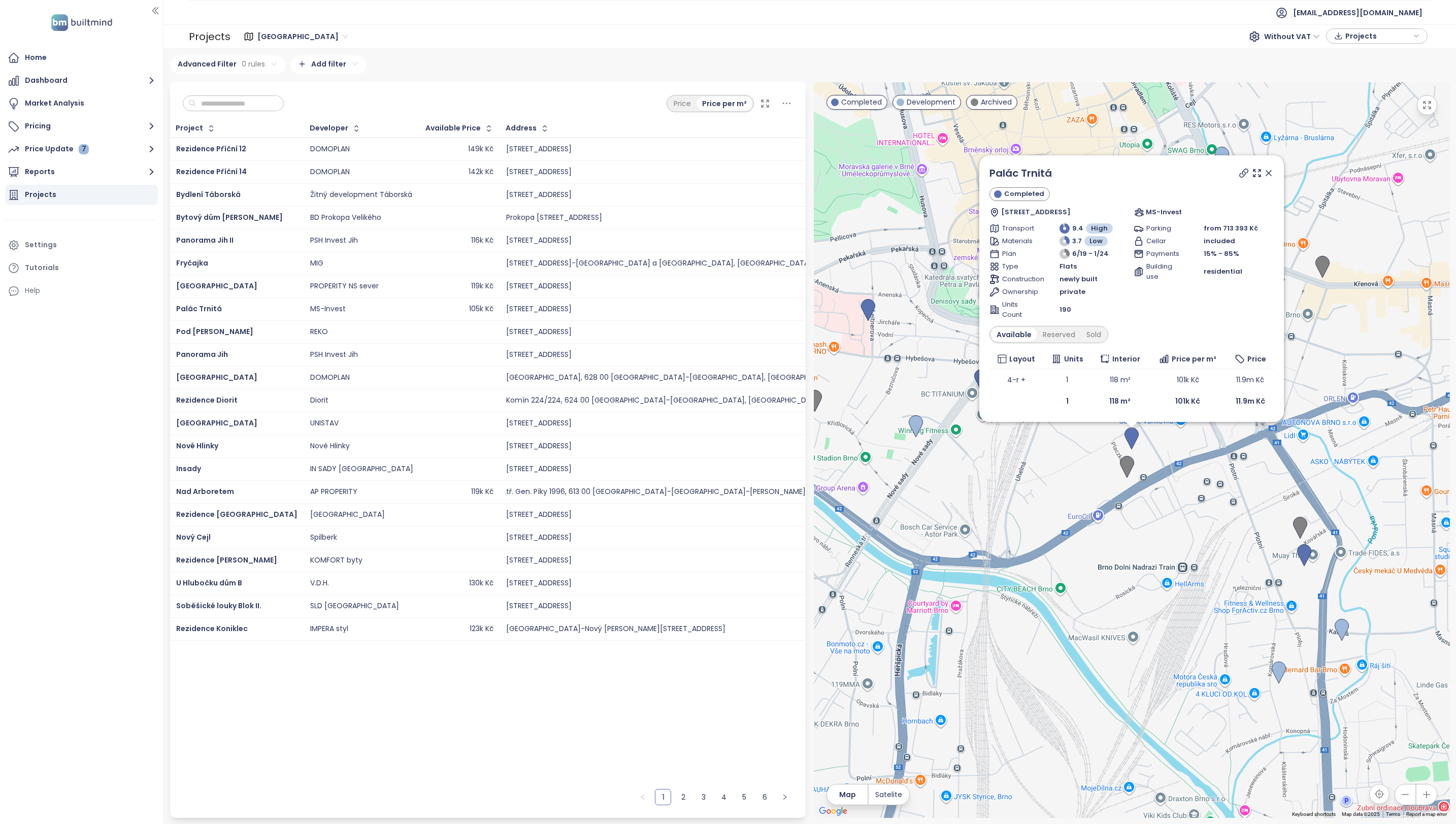
click at [1269, 169] on icon at bounding box center [1269, 173] width 10 height 10
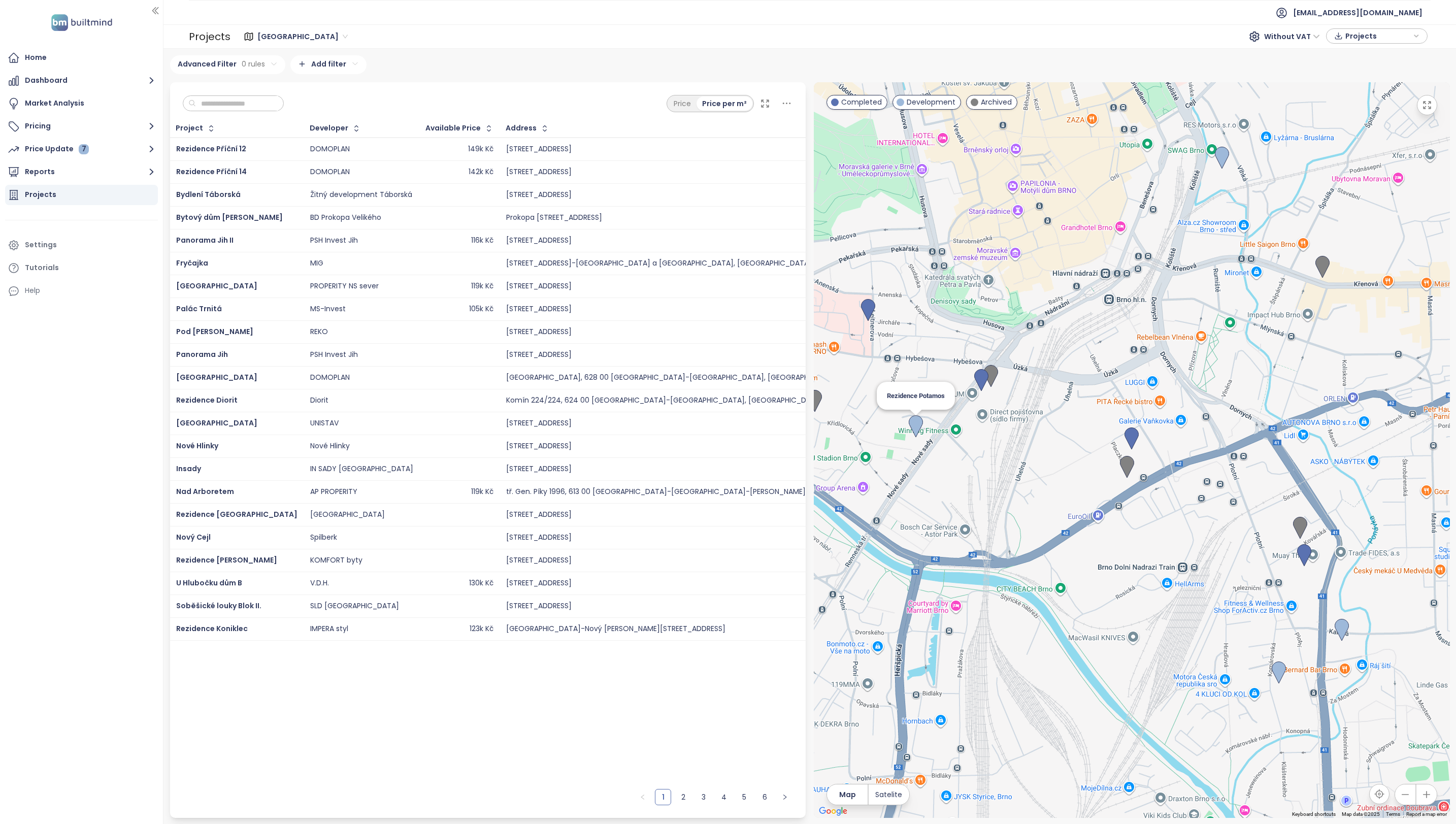
click at [917, 420] on img at bounding box center [916, 426] width 14 height 22
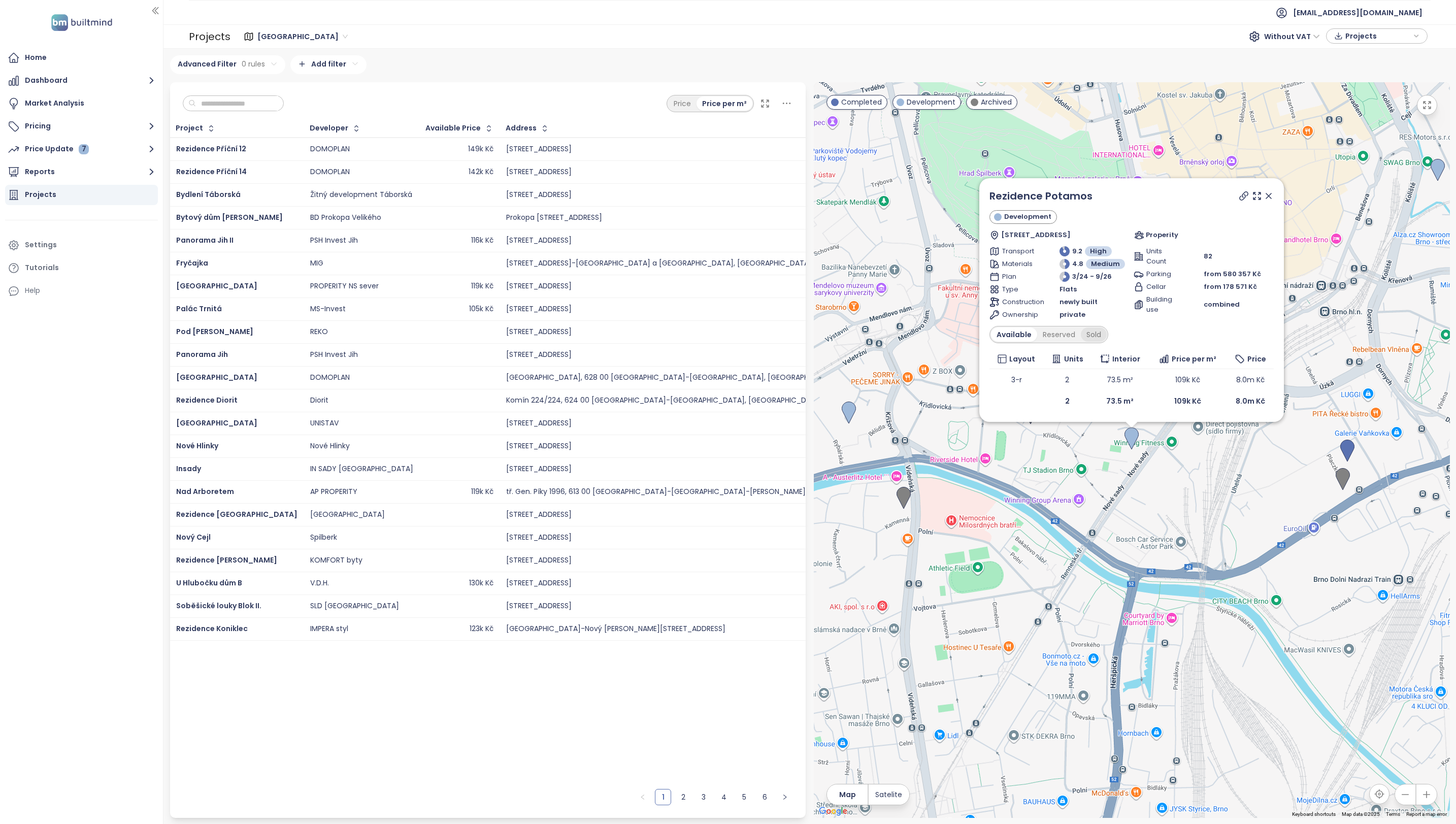
click at [1086, 333] on div "Sold" at bounding box center [1094, 334] width 26 height 14
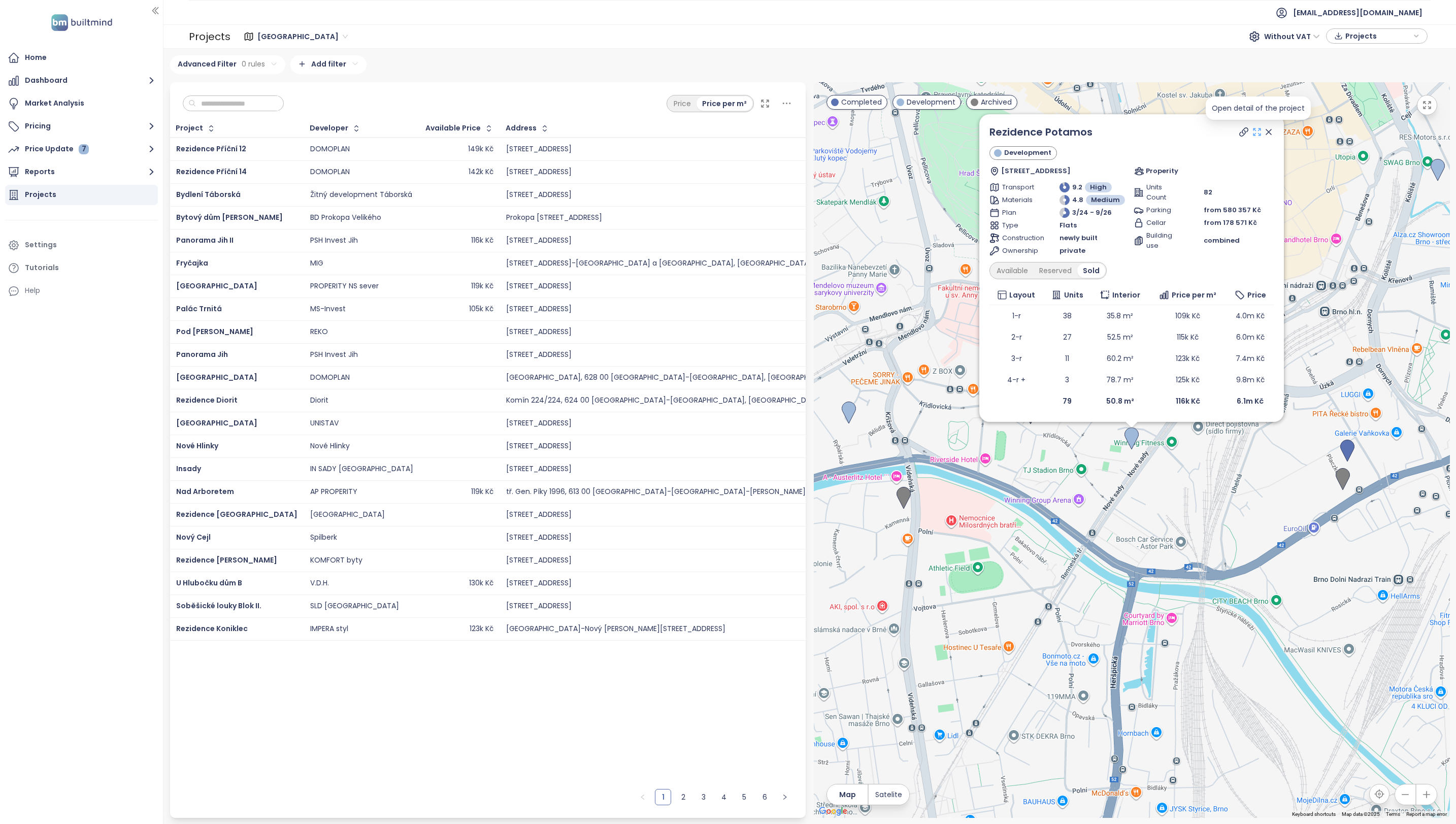
click at [1259, 128] on icon at bounding box center [1257, 132] width 7 height 7
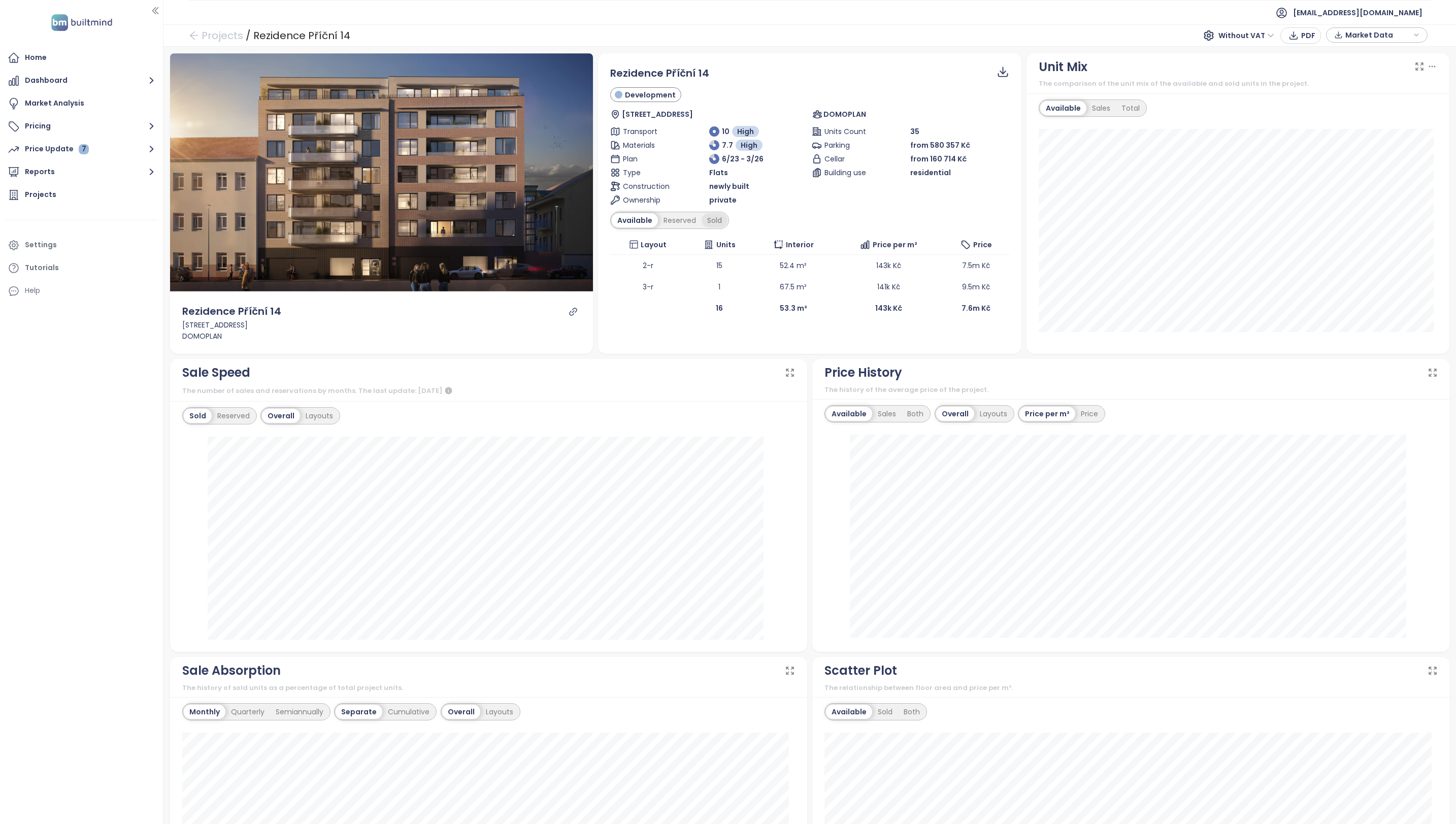
click at [705, 218] on div "Sold" at bounding box center [714, 220] width 26 height 14
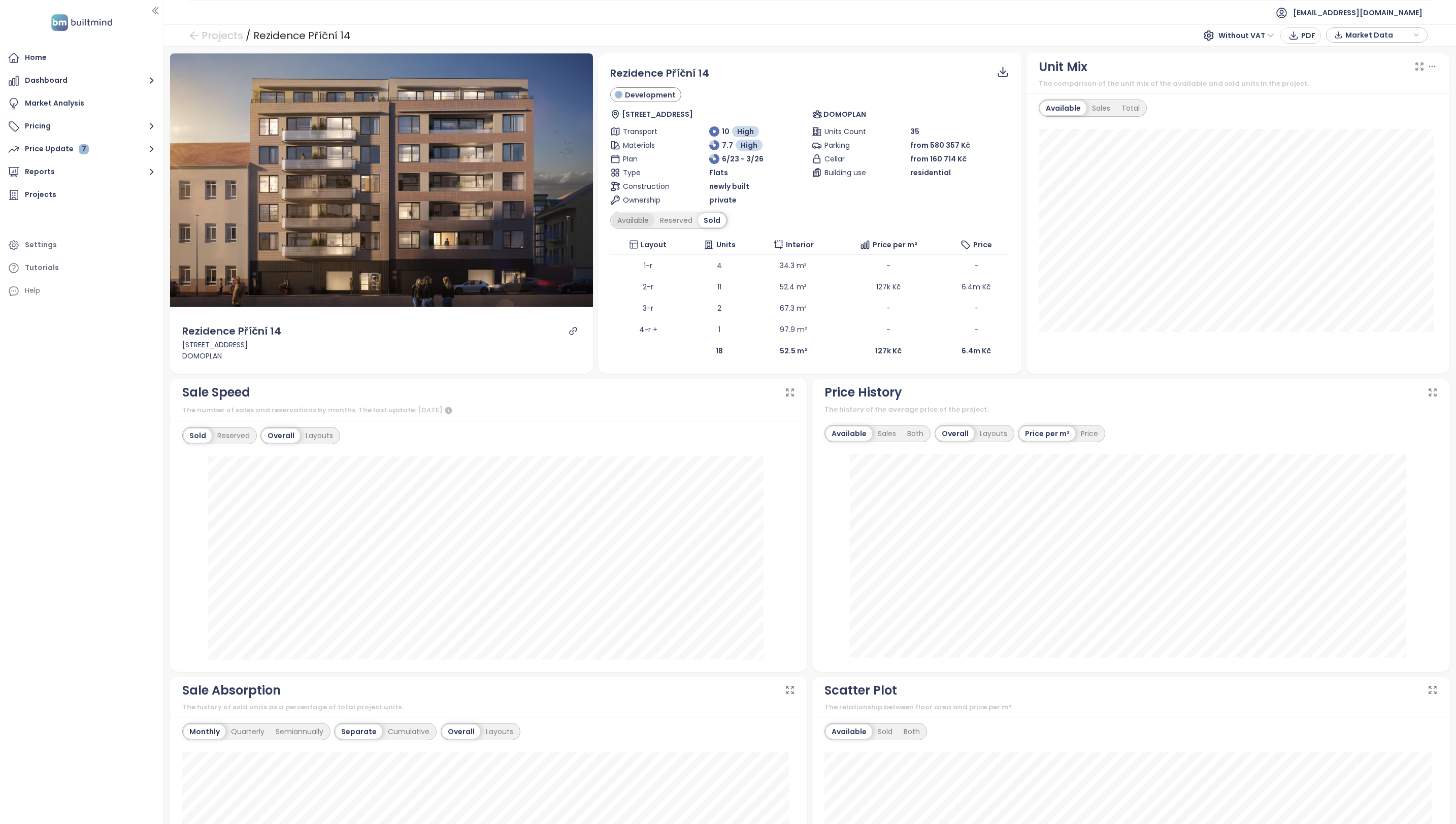
click at [625, 223] on div "Available" at bounding box center [633, 220] width 42 height 14
